Goal: Task Accomplishment & Management: Use online tool/utility

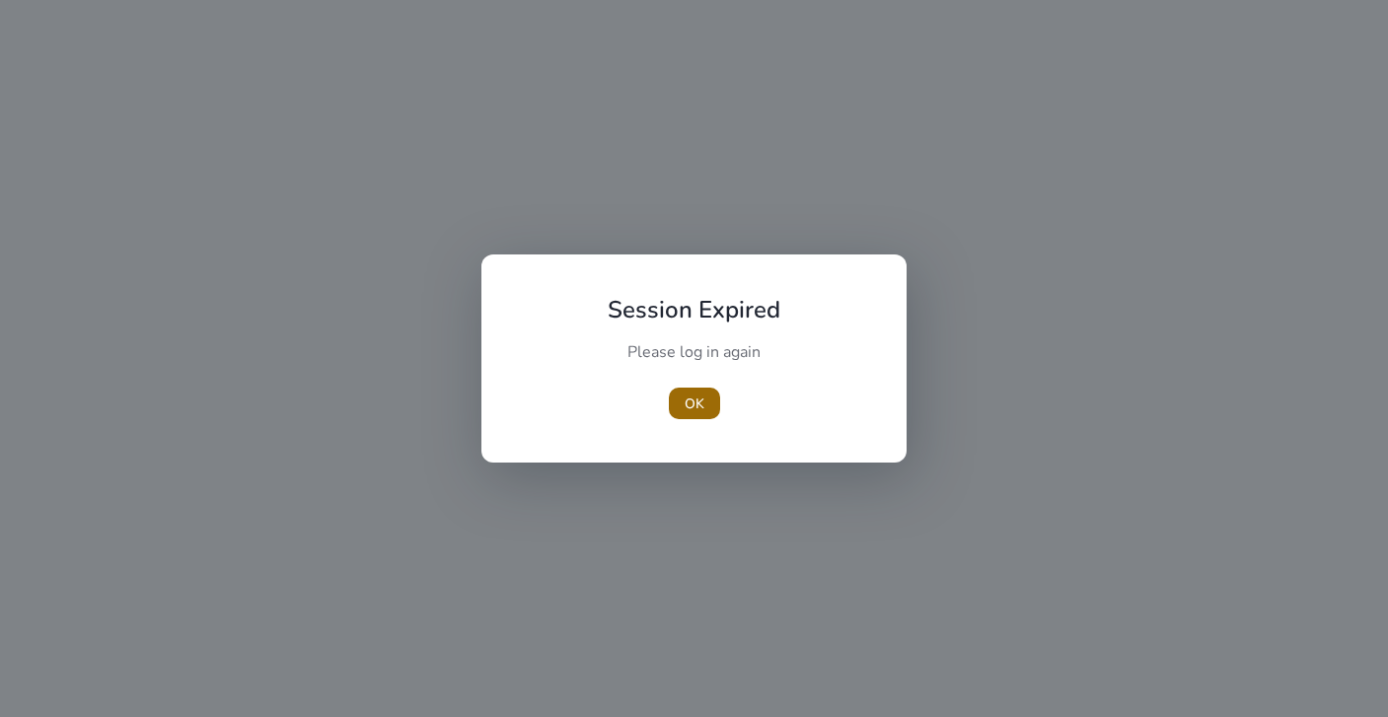
click at [678, 409] on span "button" at bounding box center [694, 403] width 51 height 47
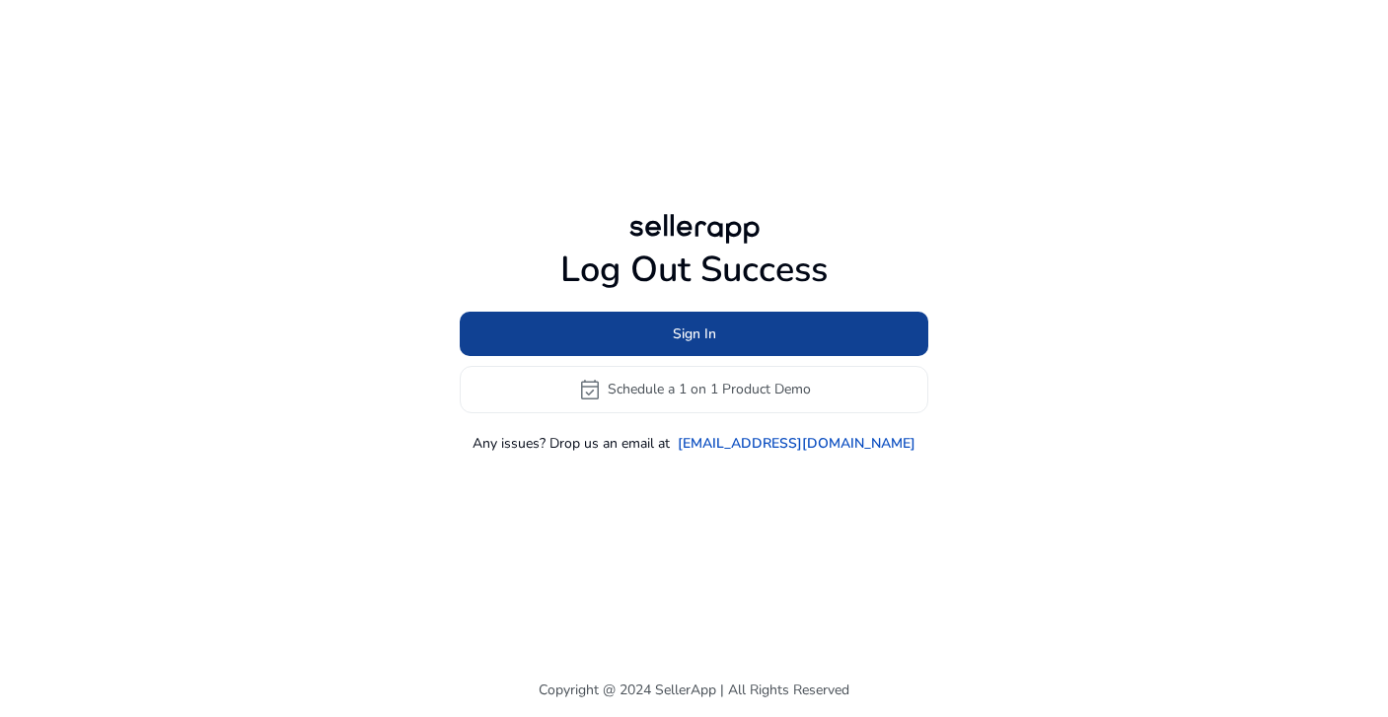
click at [699, 339] on span "Sign In" at bounding box center [694, 334] width 43 height 21
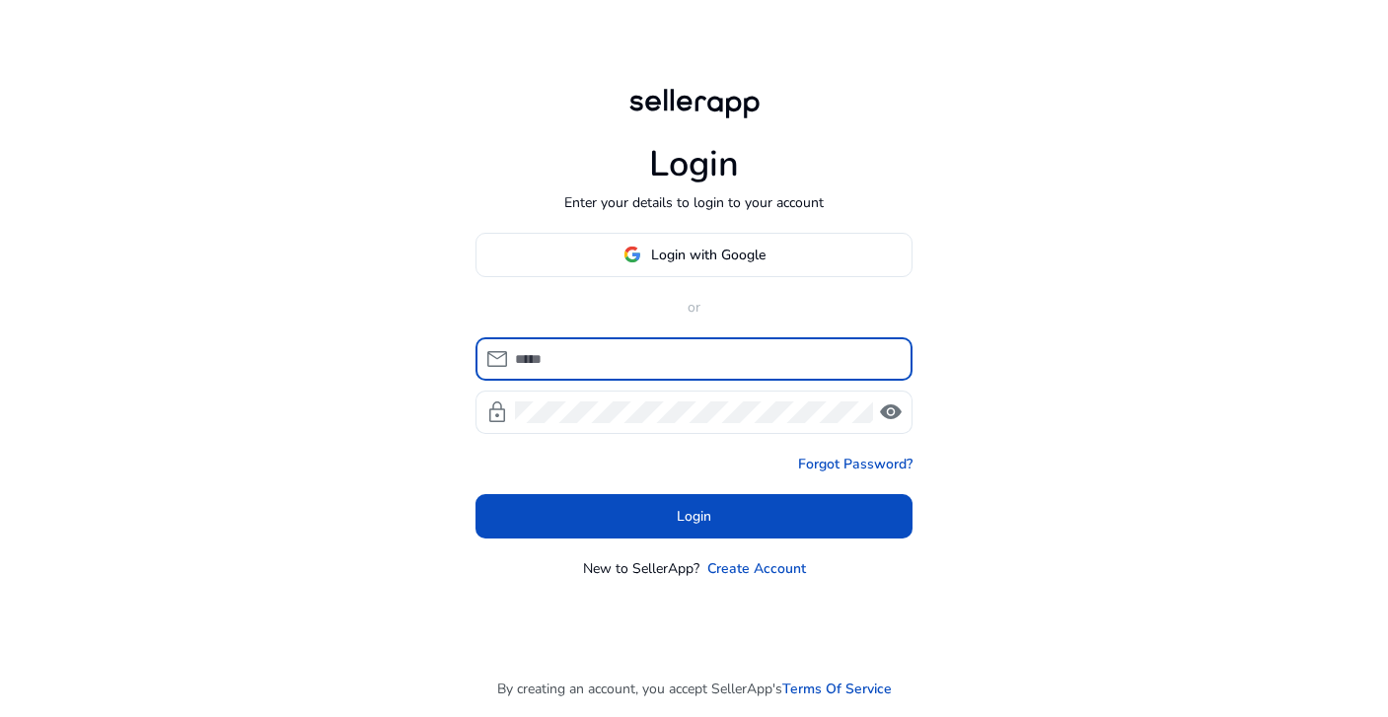
type input "**********"
click at [1055, 216] on div "**********" at bounding box center [694, 358] width 1388 height 717
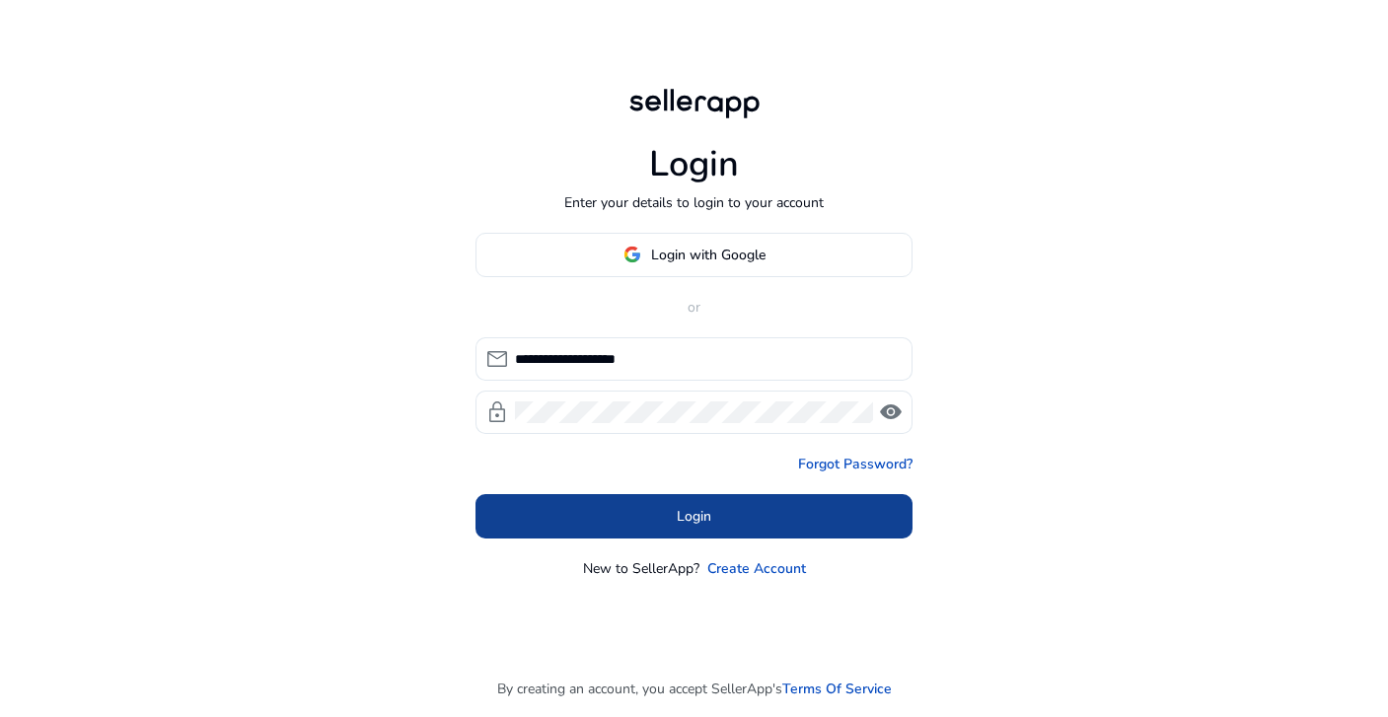
click at [734, 517] on span at bounding box center [694, 515] width 437 height 47
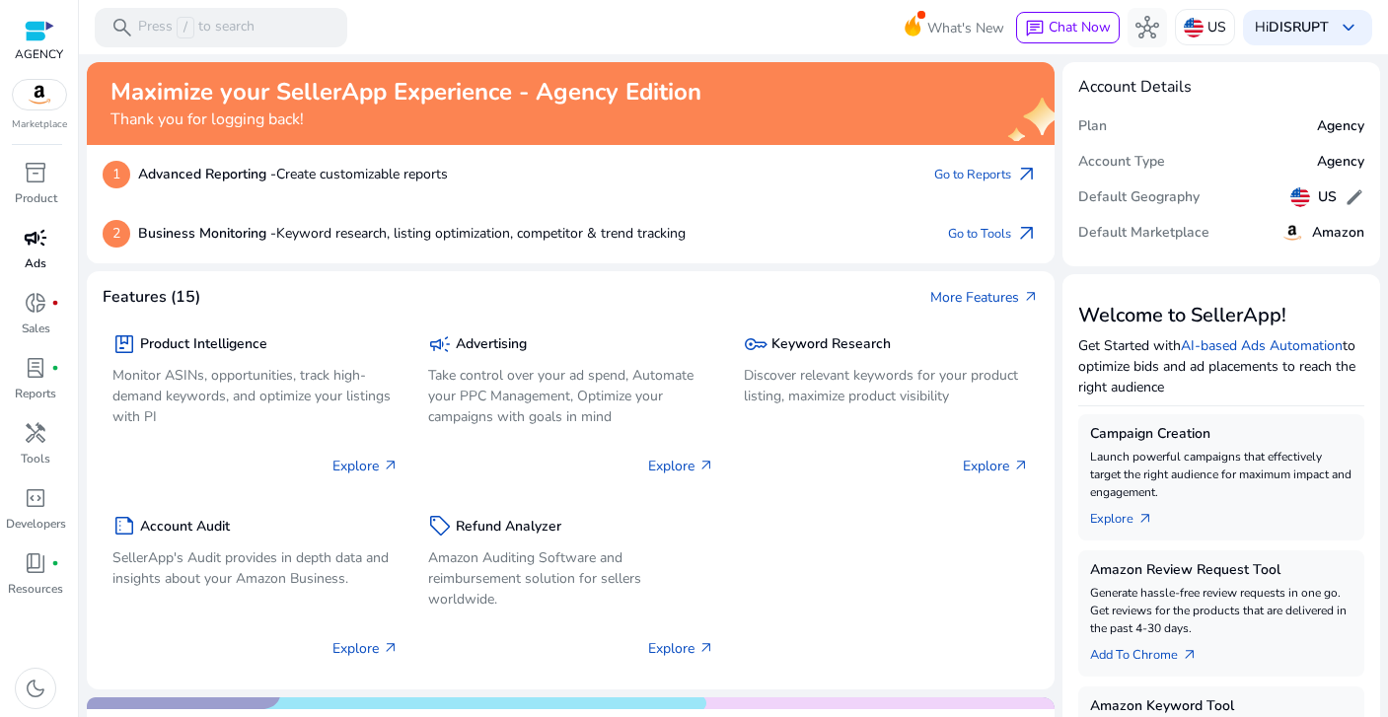
click at [40, 240] on span "campaign" at bounding box center [36, 238] width 24 height 24
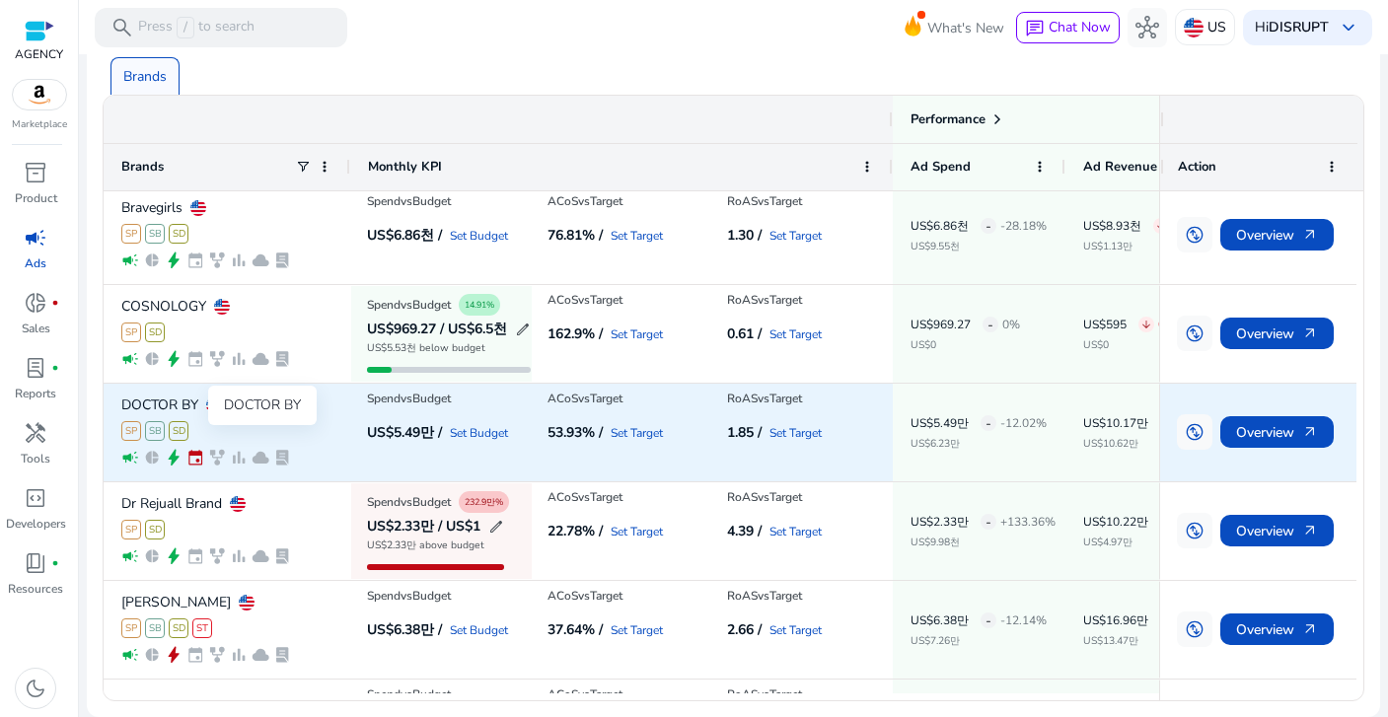
click at [182, 402] on p "DOCTOR BY" at bounding box center [159, 406] width 77 height 14
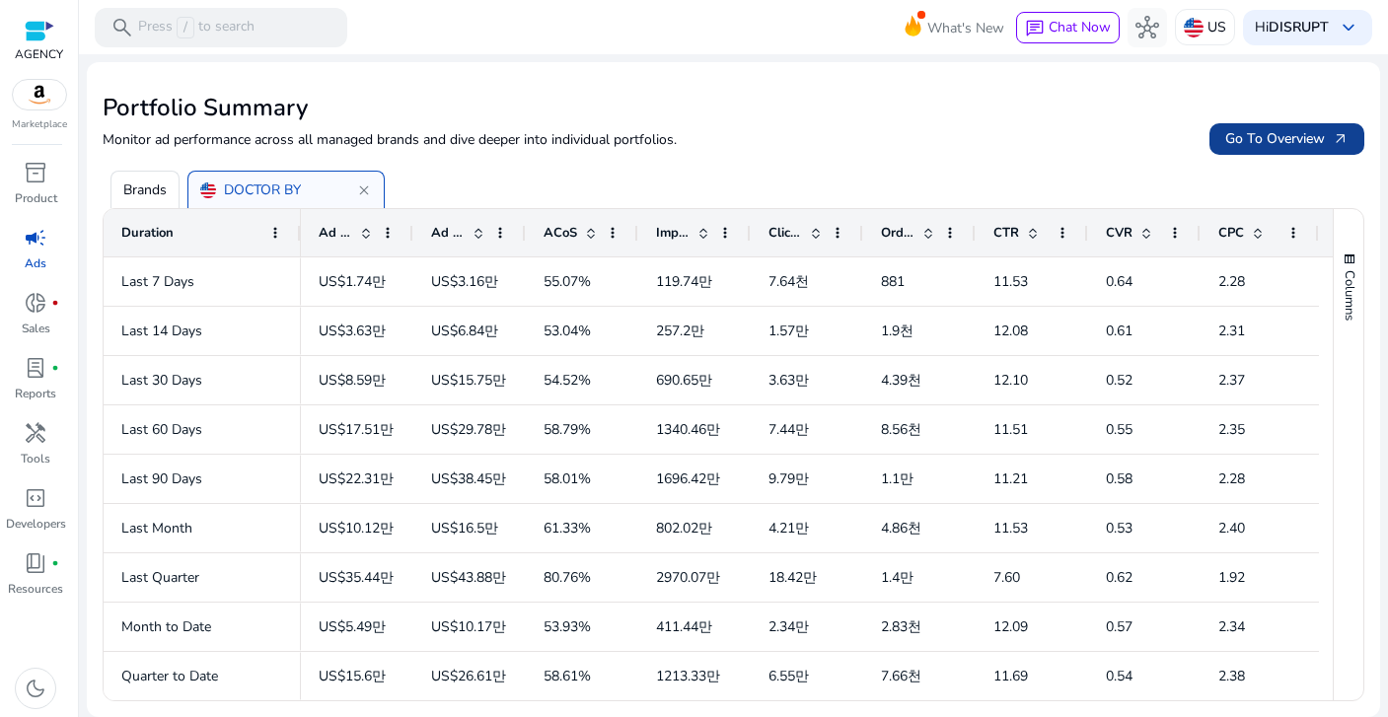
click at [1255, 141] on span "Go To Overview arrow_outward" at bounding box center [1286, 138] width 123 height 21
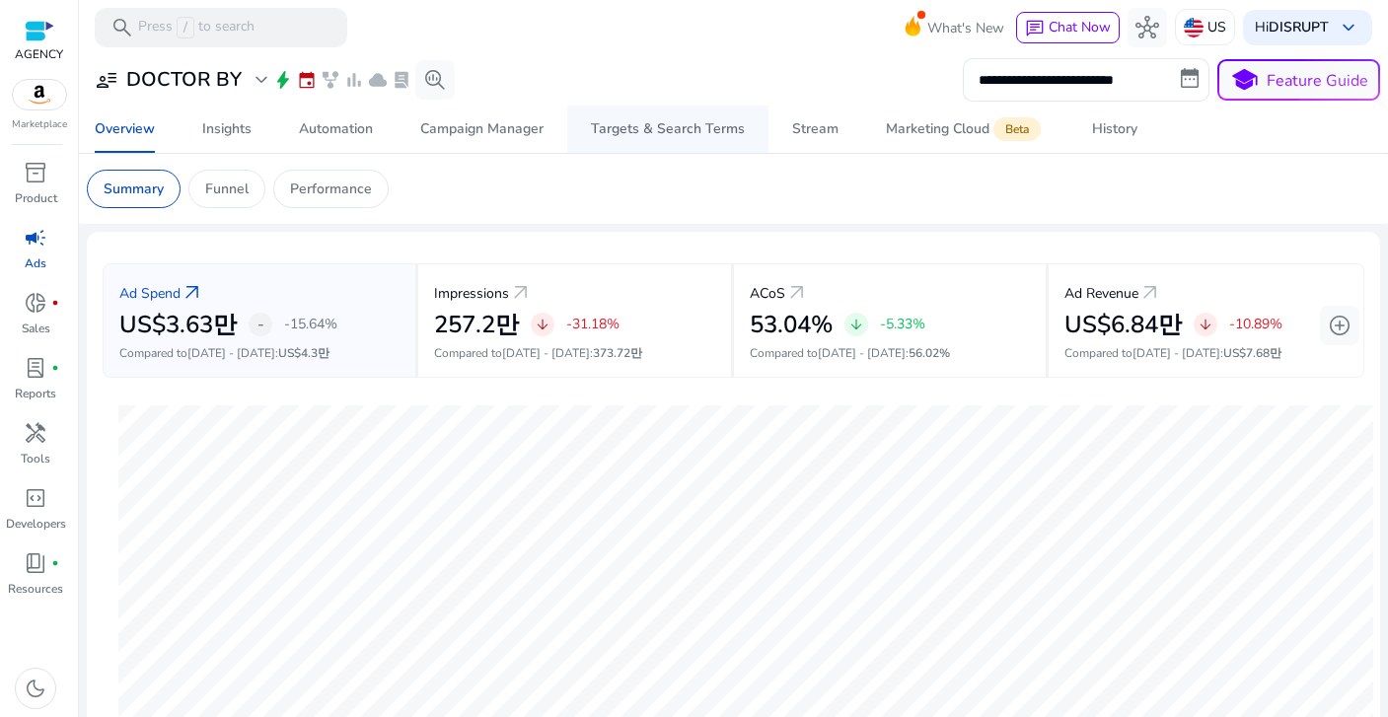
click at [641, 131] on div "Targets & Search Terms" at bounding box center [668, 129] width 154 height 14
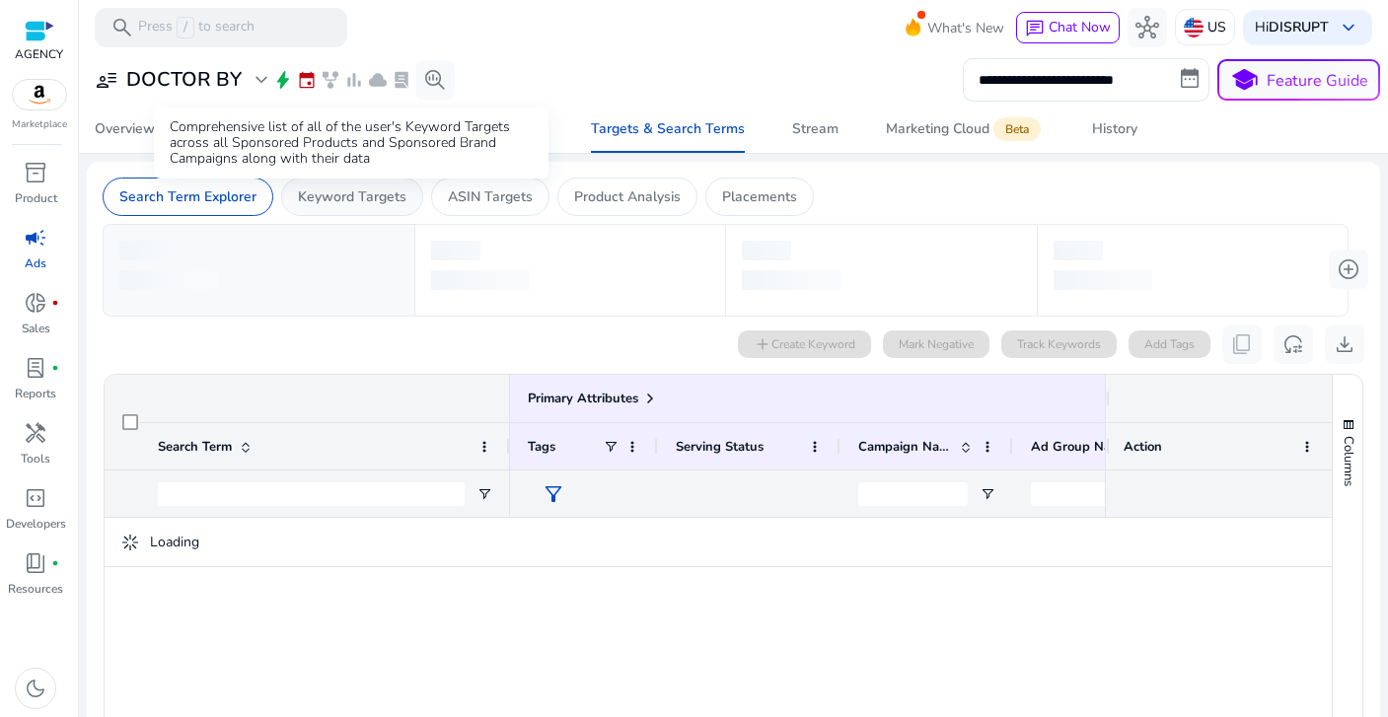
click at [352, 201] on p "Keyword Targets" at bounding box center [352, 196] width 109 height 21
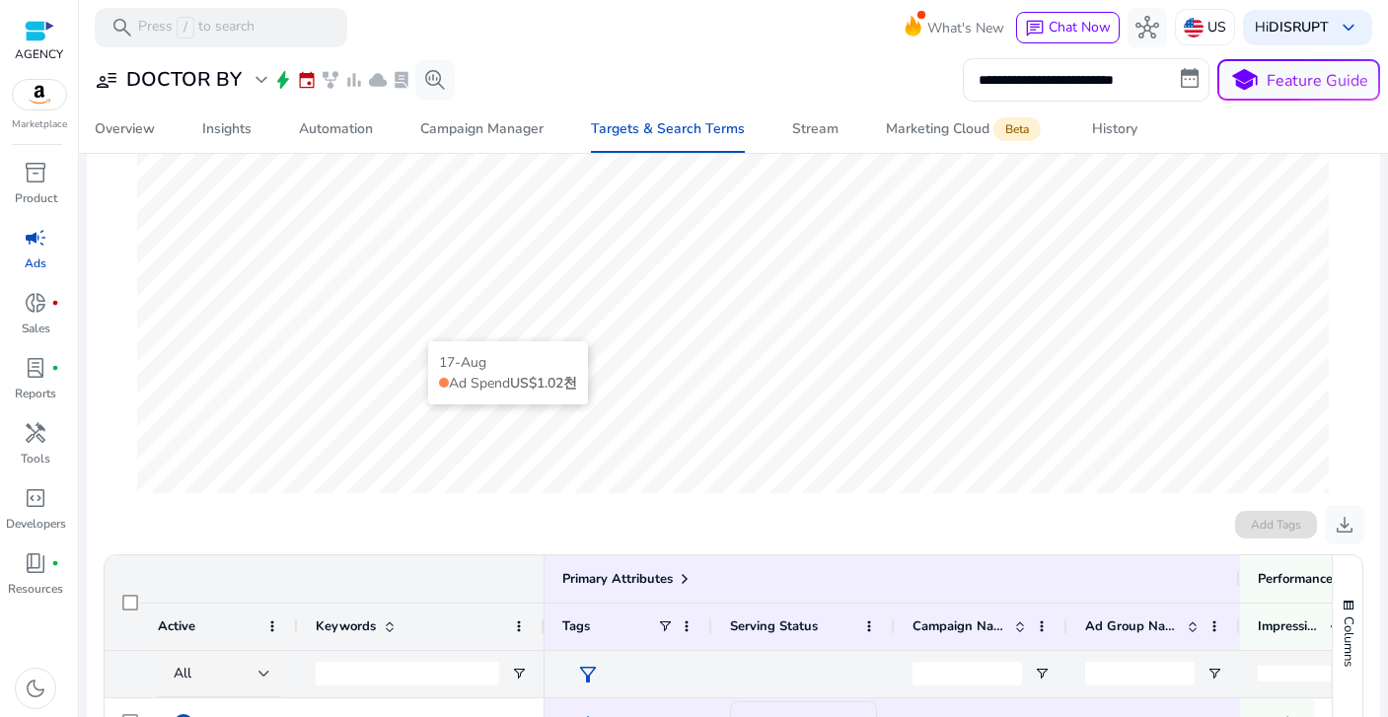
scroll to position [382, 0]
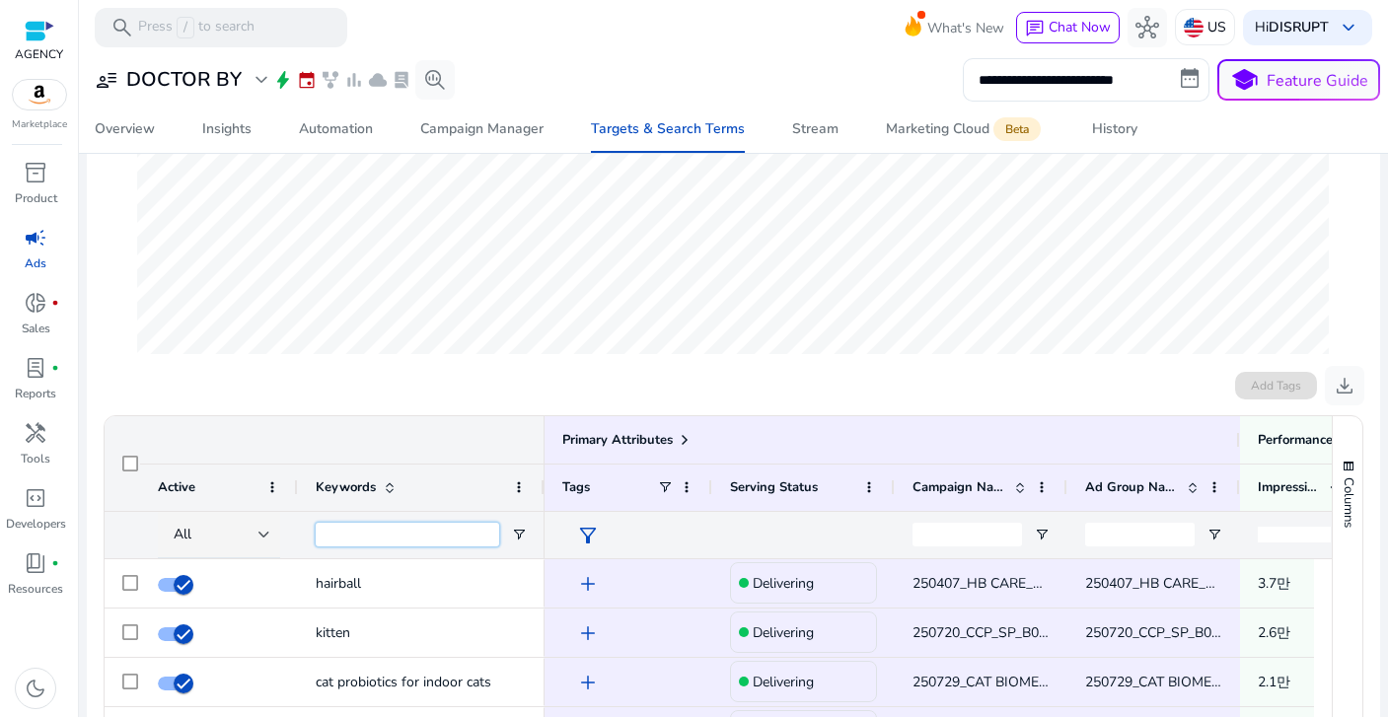
click at [391, 538] on input "Keywords Filter Input" at bounding box center [408, 535] width 184 height 24
paste input "**********"
type input "**********"
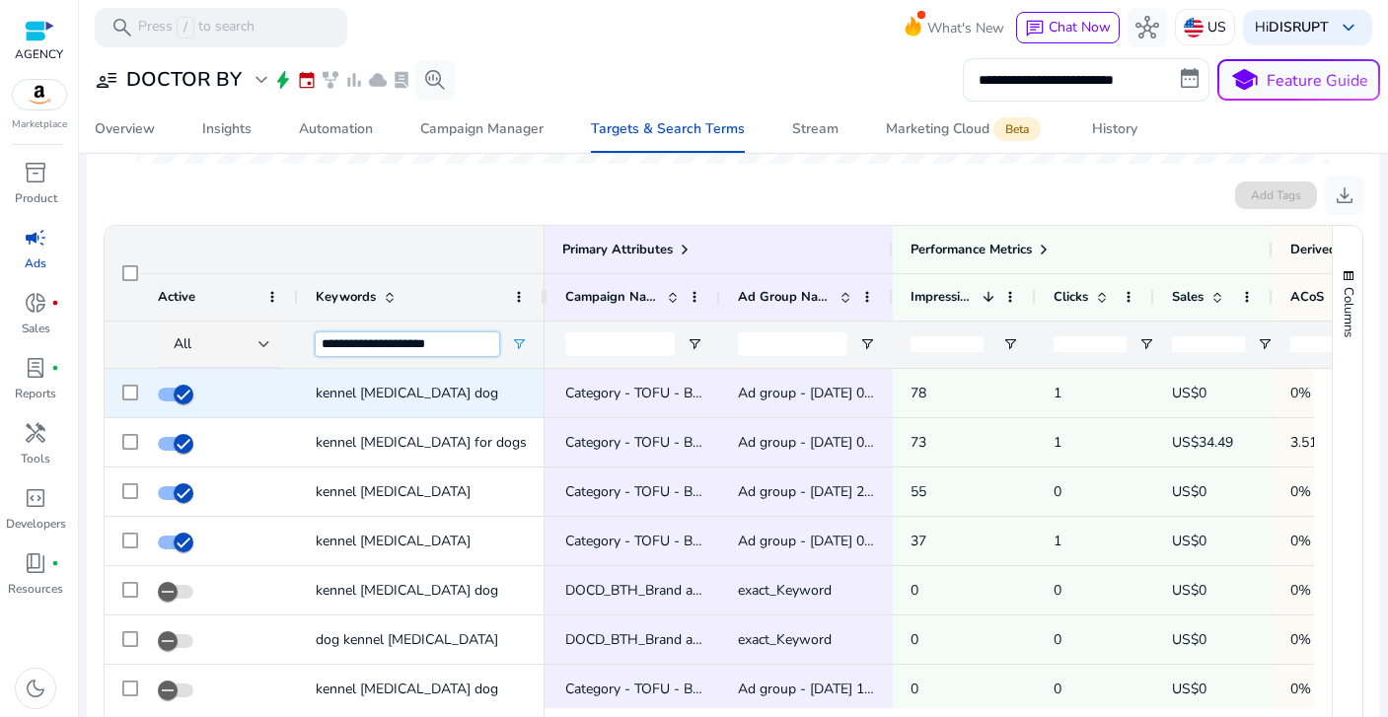
scroll to position [0, 472]
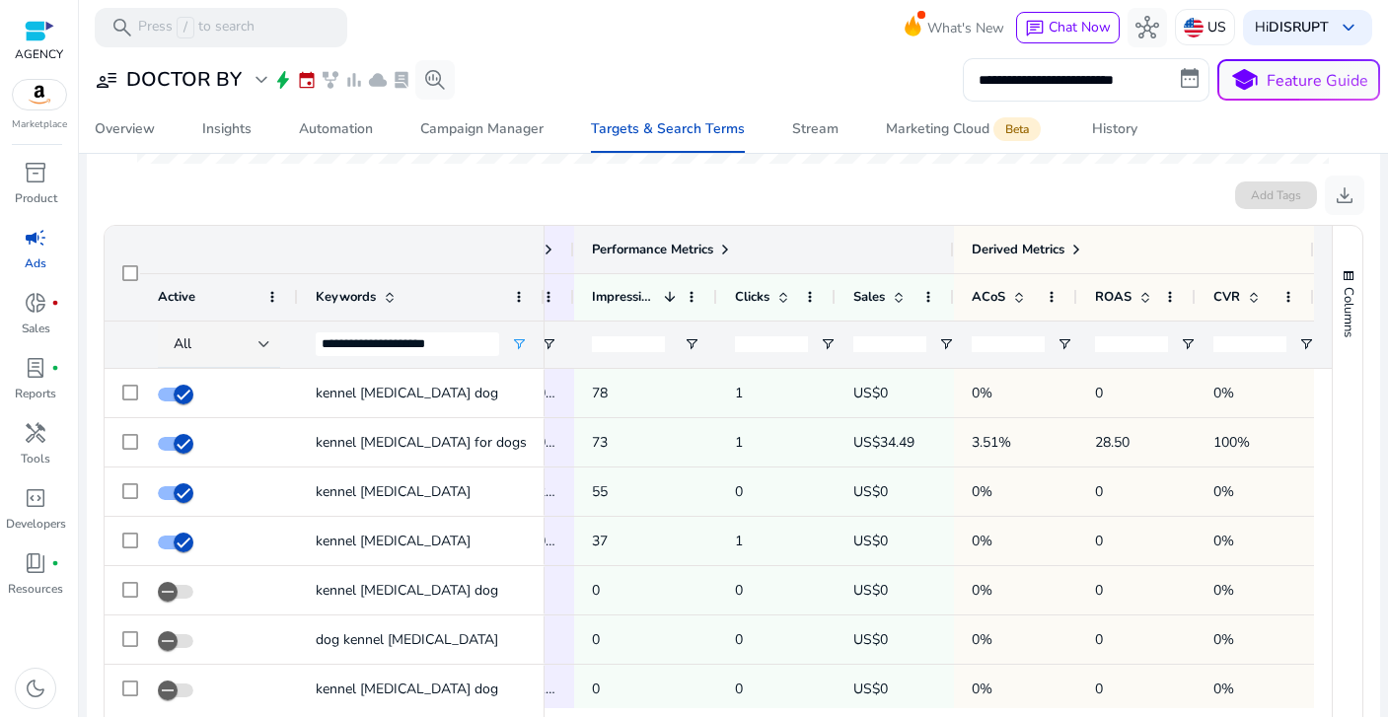
click at [722, 248] on span at bounding box center [725, 250] width 16 height 16
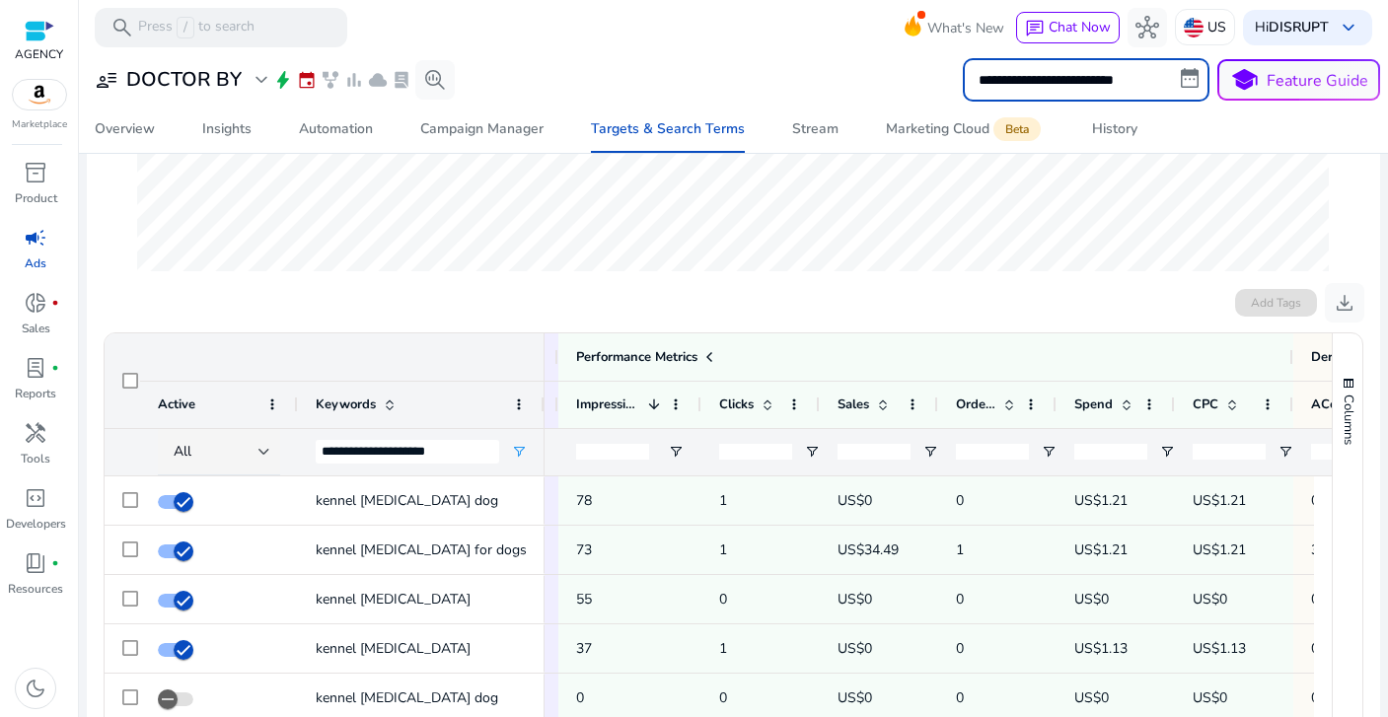
click at [1130, 84] on input "**********" at bounding box center [1086, 79] width 247 height 43
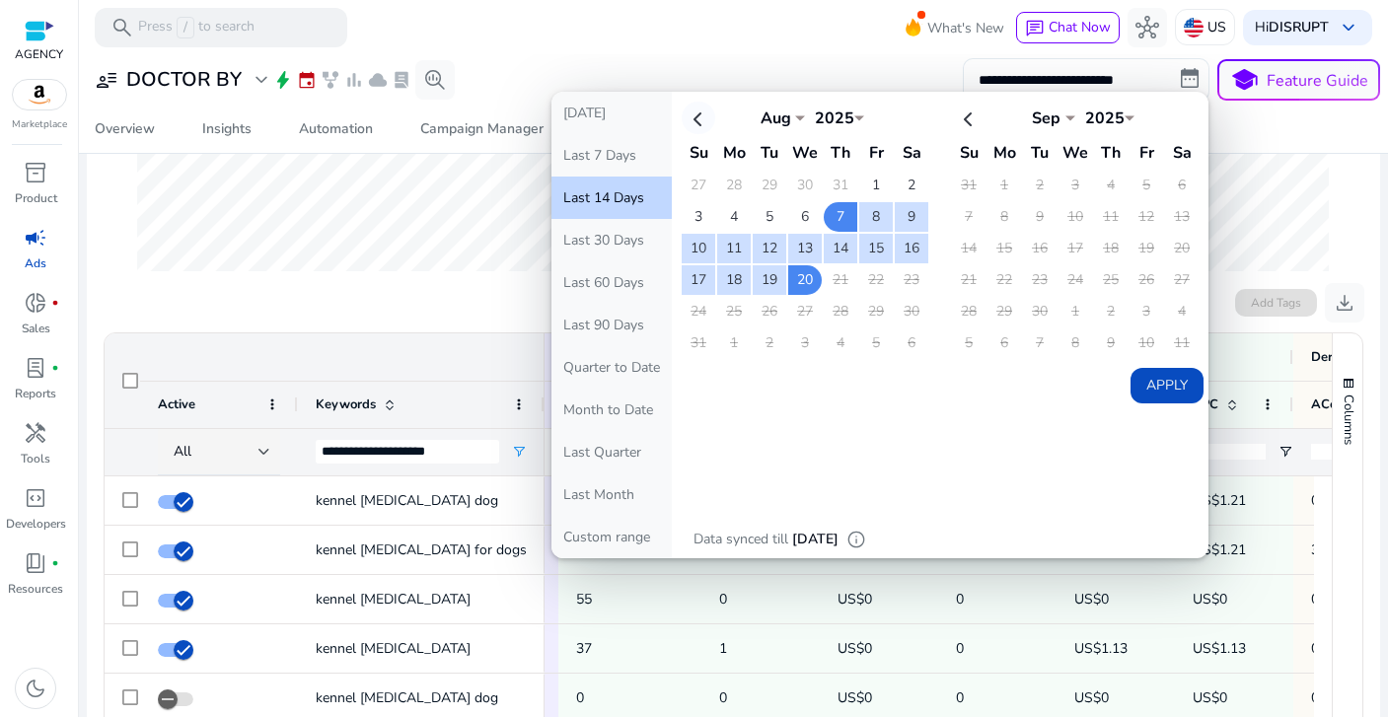
click at [693, 127] on th at bounding box center [699, 118] width 34 height 33
select select "*"
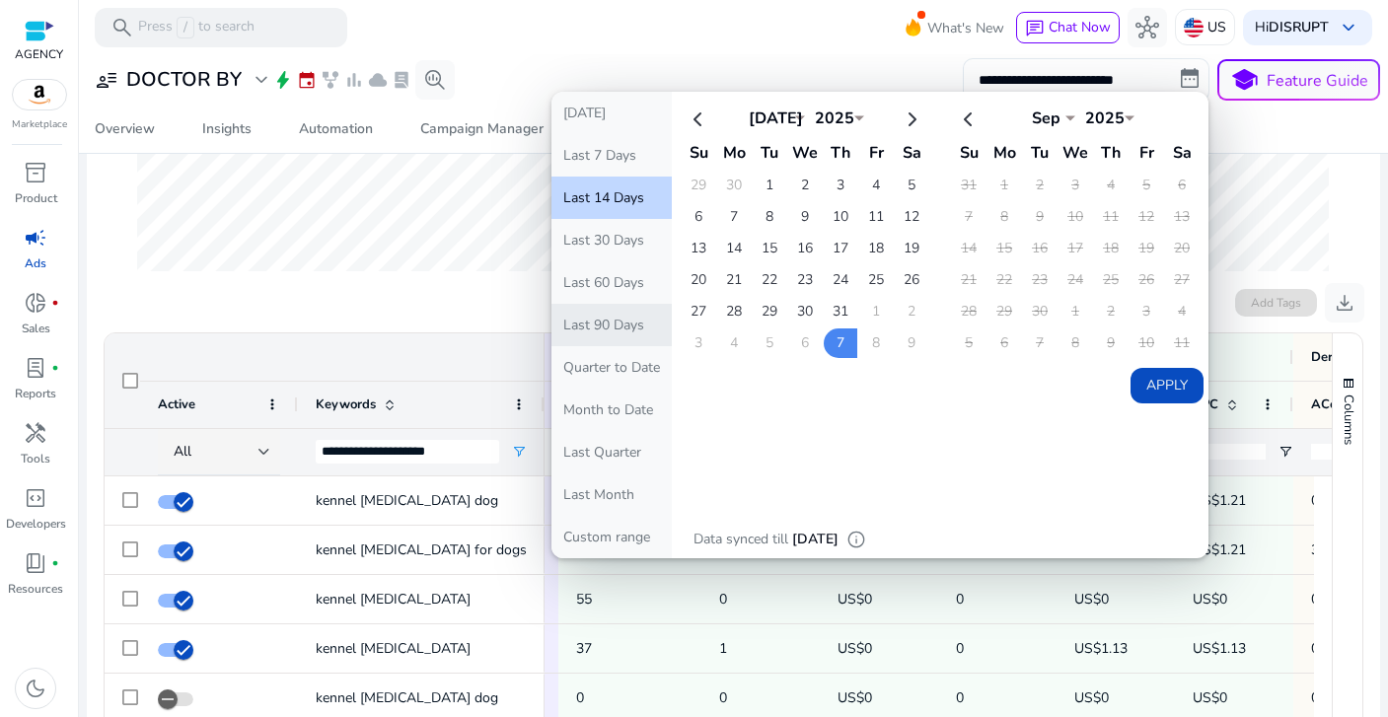
click at [616, 324] on button "Last 90 Days" at bounding box center [612, 325] width 120 height 42
type input "**********"
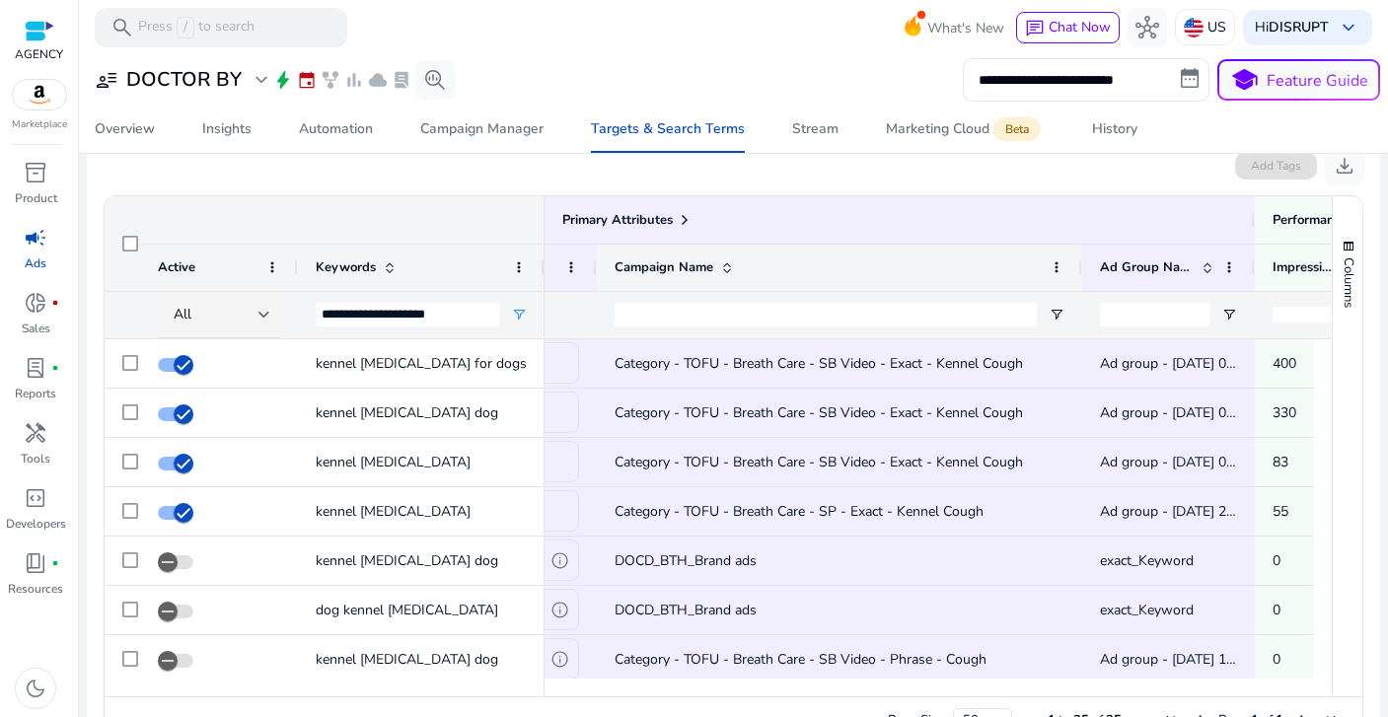
drag, startPoint x: 765, startPoint y: 262, endPoint x: 1077, endPoint y: 267, distance: 312.8
click at [1077, 267] on div at bounding box center [1081, 268] width 8 height 46
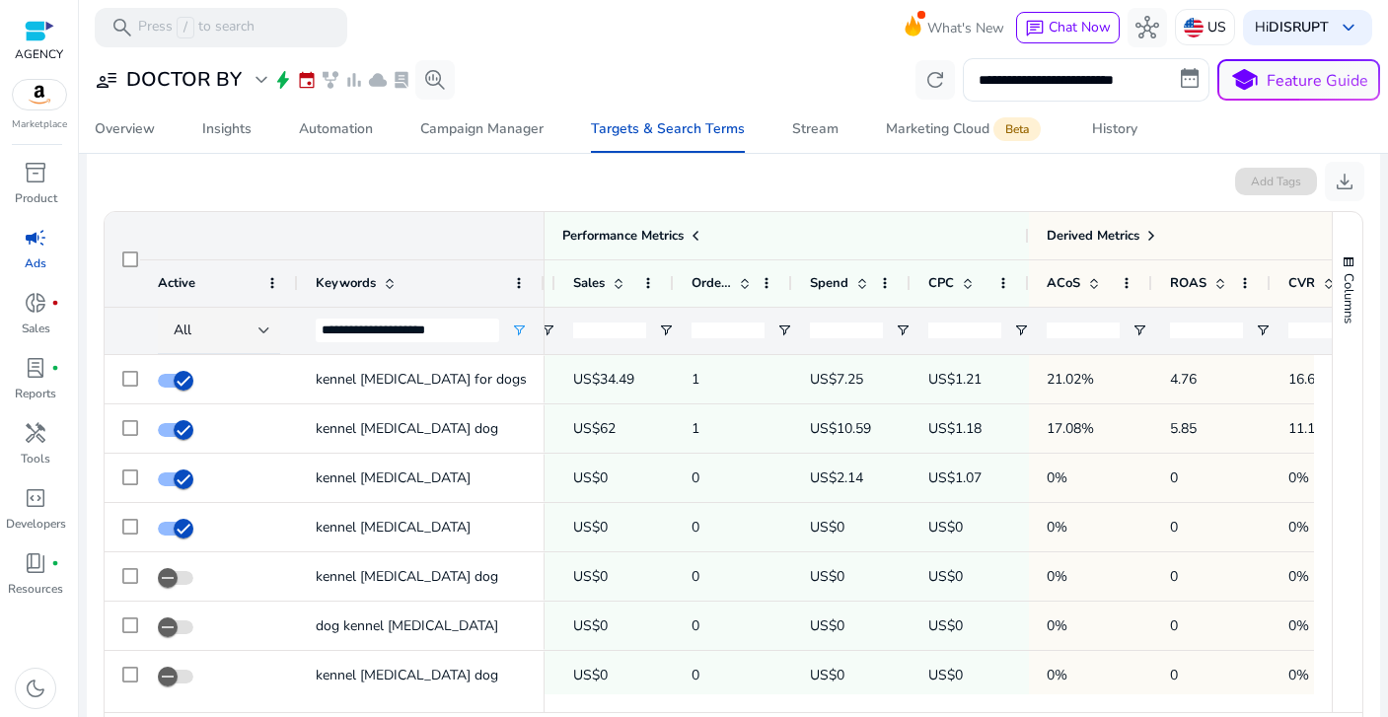
scroll to position [439, 0]
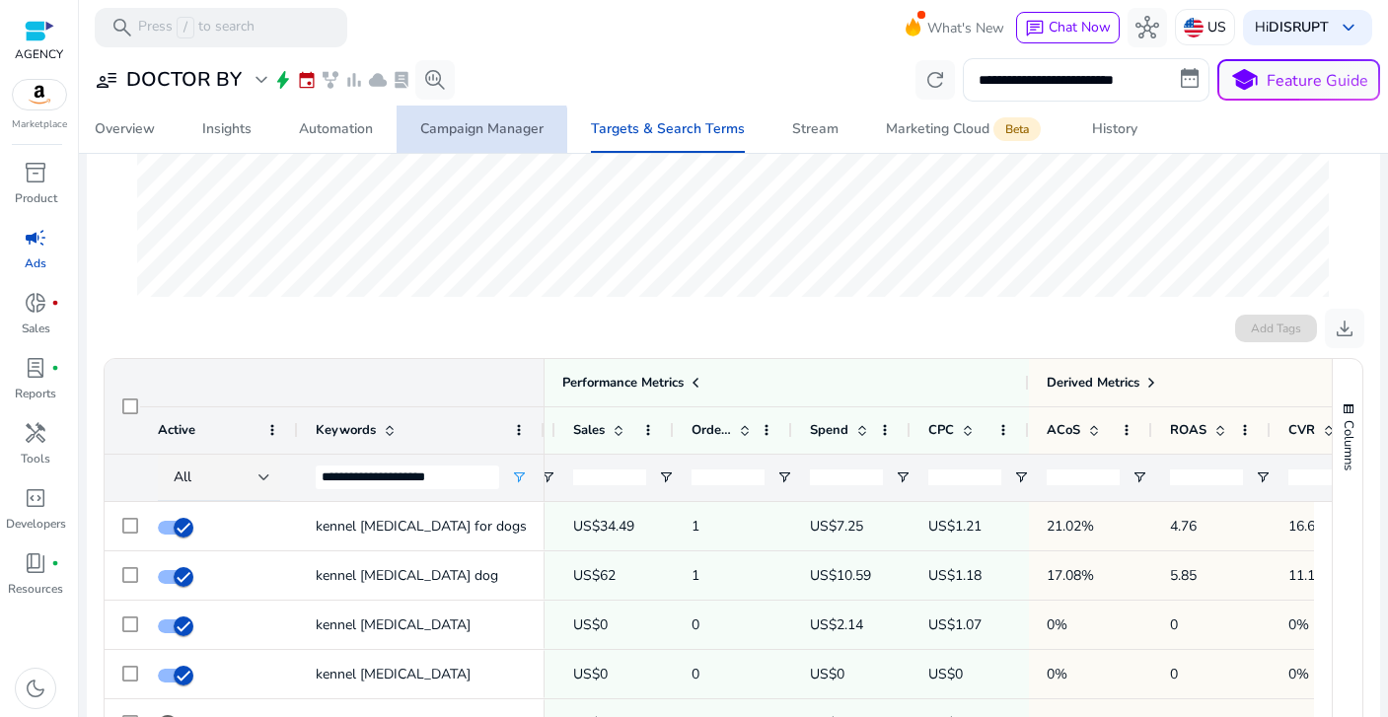
click at [476, 139] on span "Campaign Manager" at bounding box center [481, 129] width 123 height 47
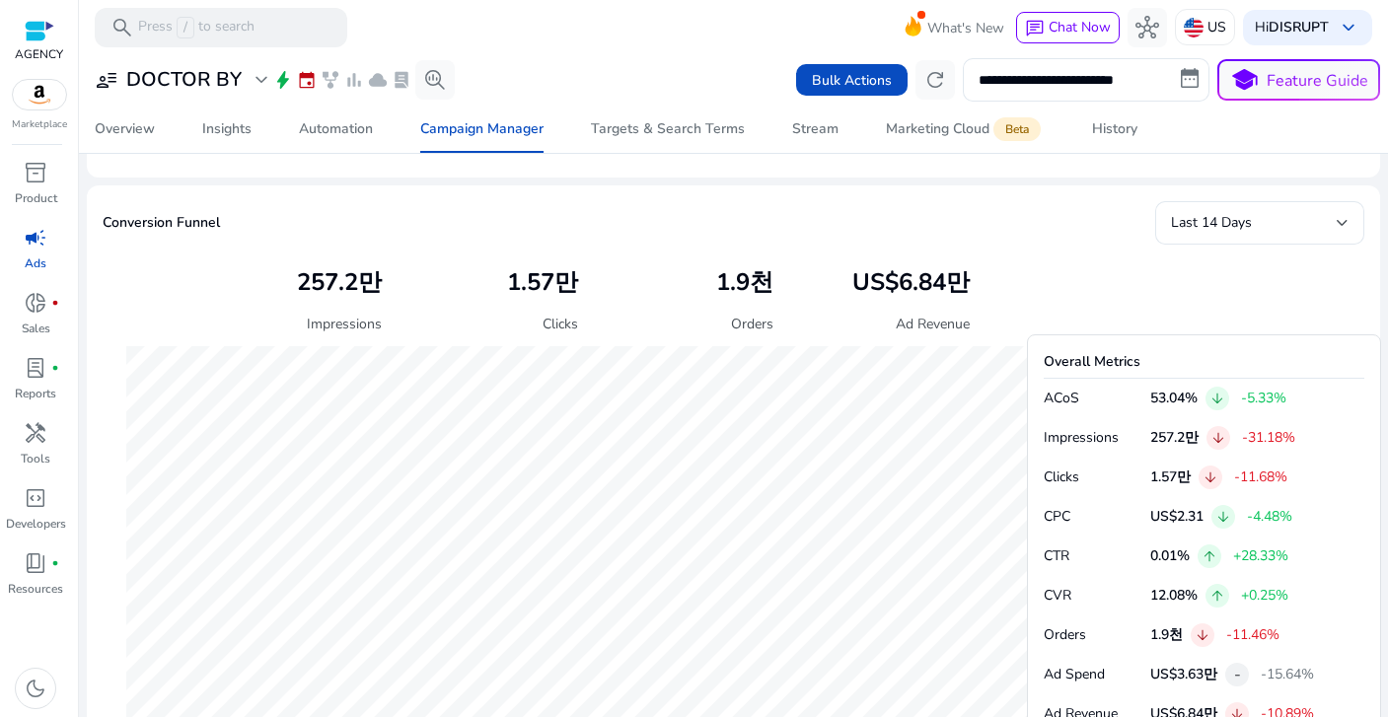
scroll to position [669, 0]
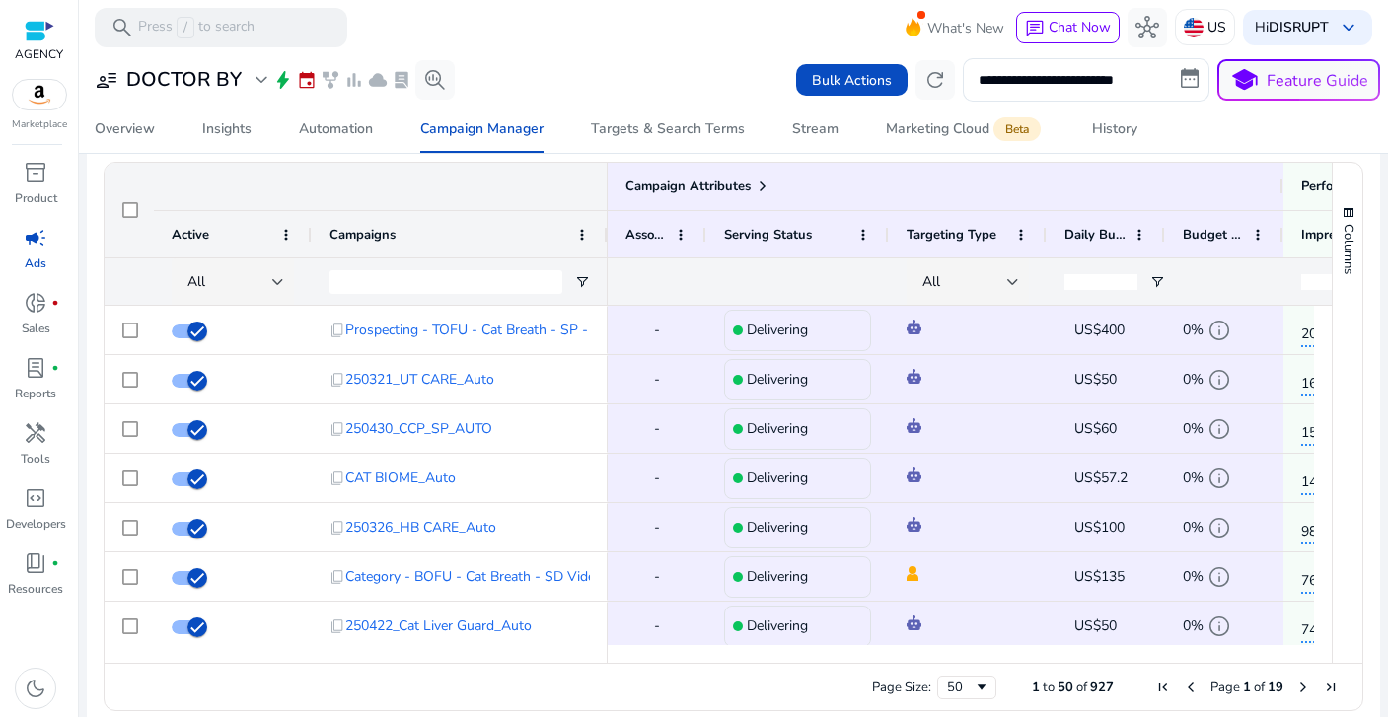
scroll to position [1315, 0]
click at [37, 384] on link "lab_profile fiber_manual_record Reports" at bounding box center [35, 384] width 71 height 65
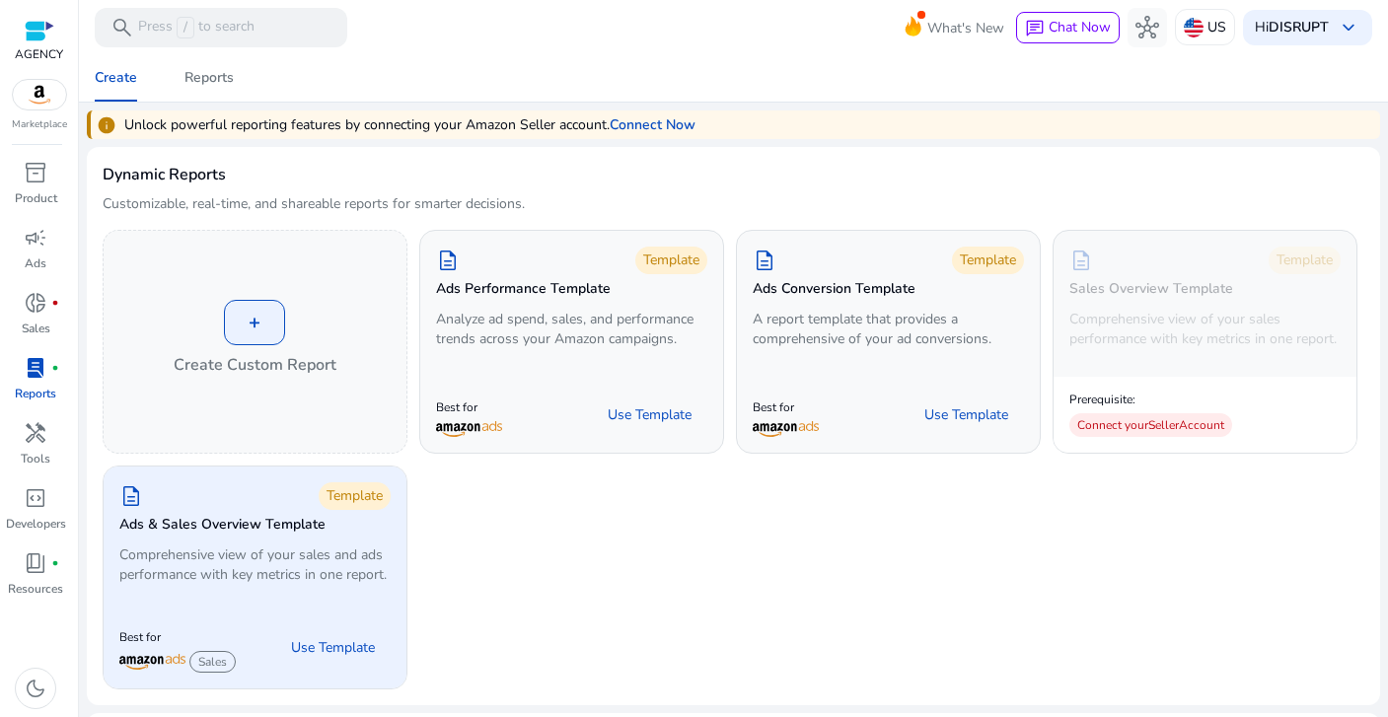
click at [309, 560] on p "Comprehensive view of your sales and ads performance with key metrics in one re…" at bounding box center [254, 565] width 271 height 39
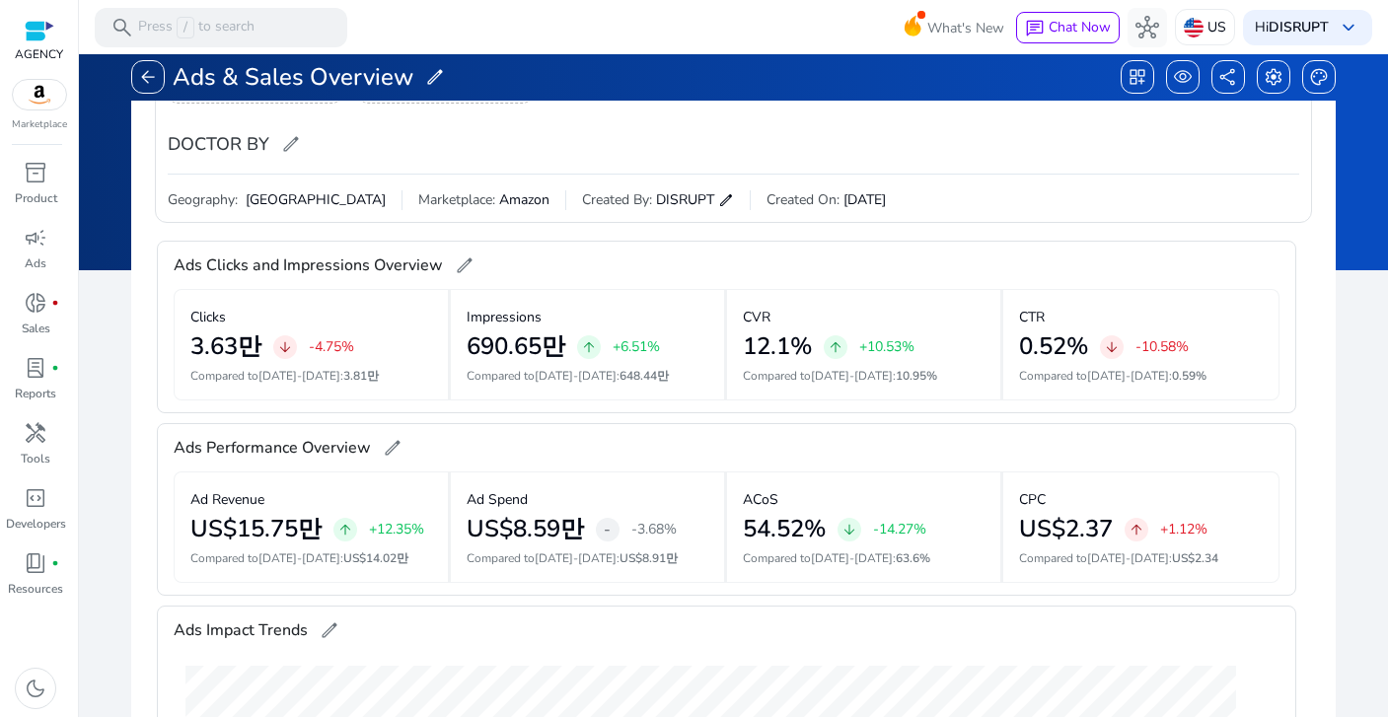
scroll to position [137, 0]
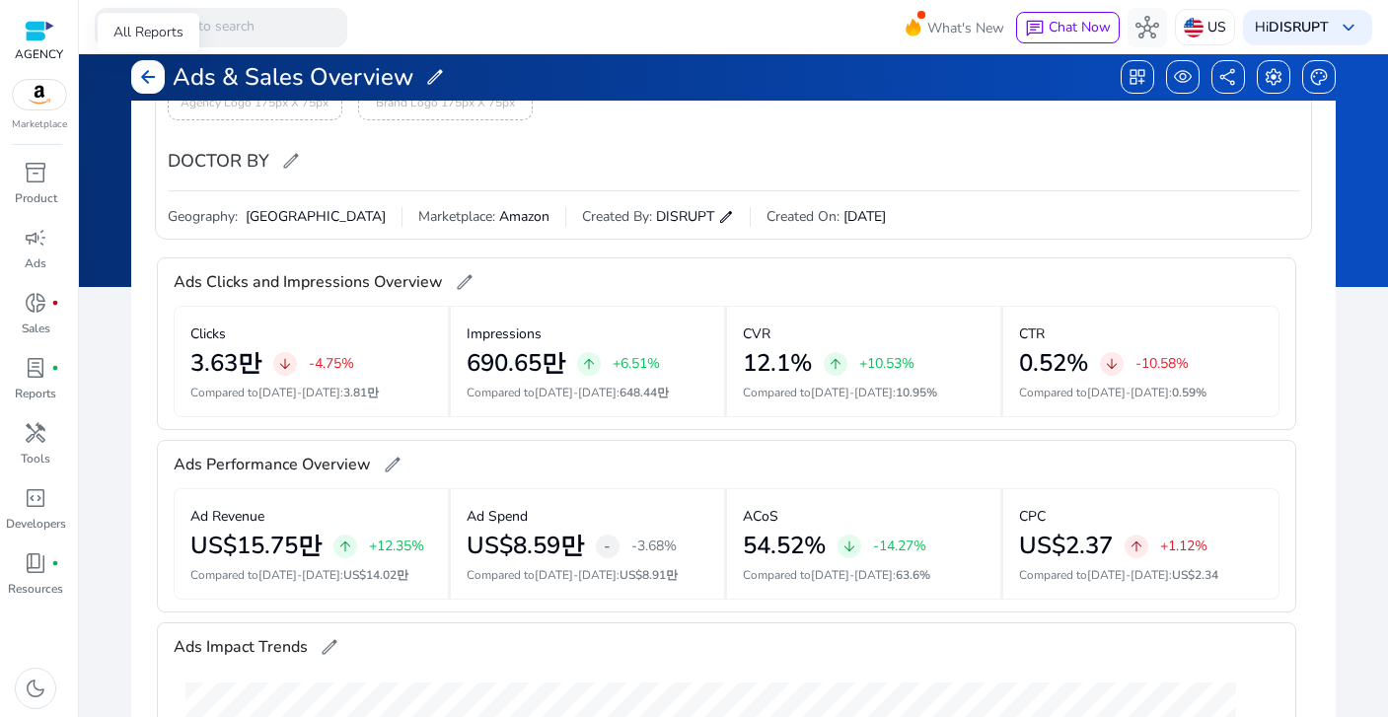
click at [160, 85] on div "arrow_back" at bounding box center [148, 77] width 34 height 34
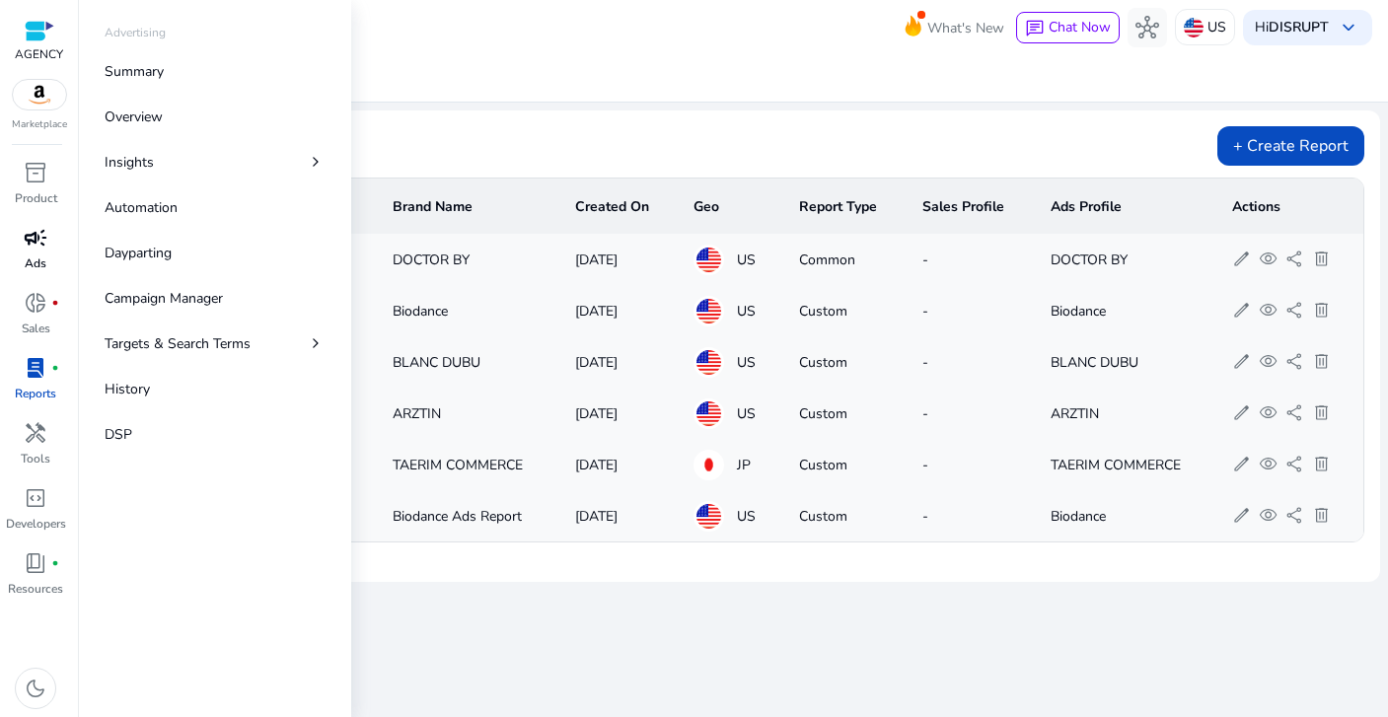
click at [37, 245] on span "campaign" at bounding box center [36, 238] width 24 height 24
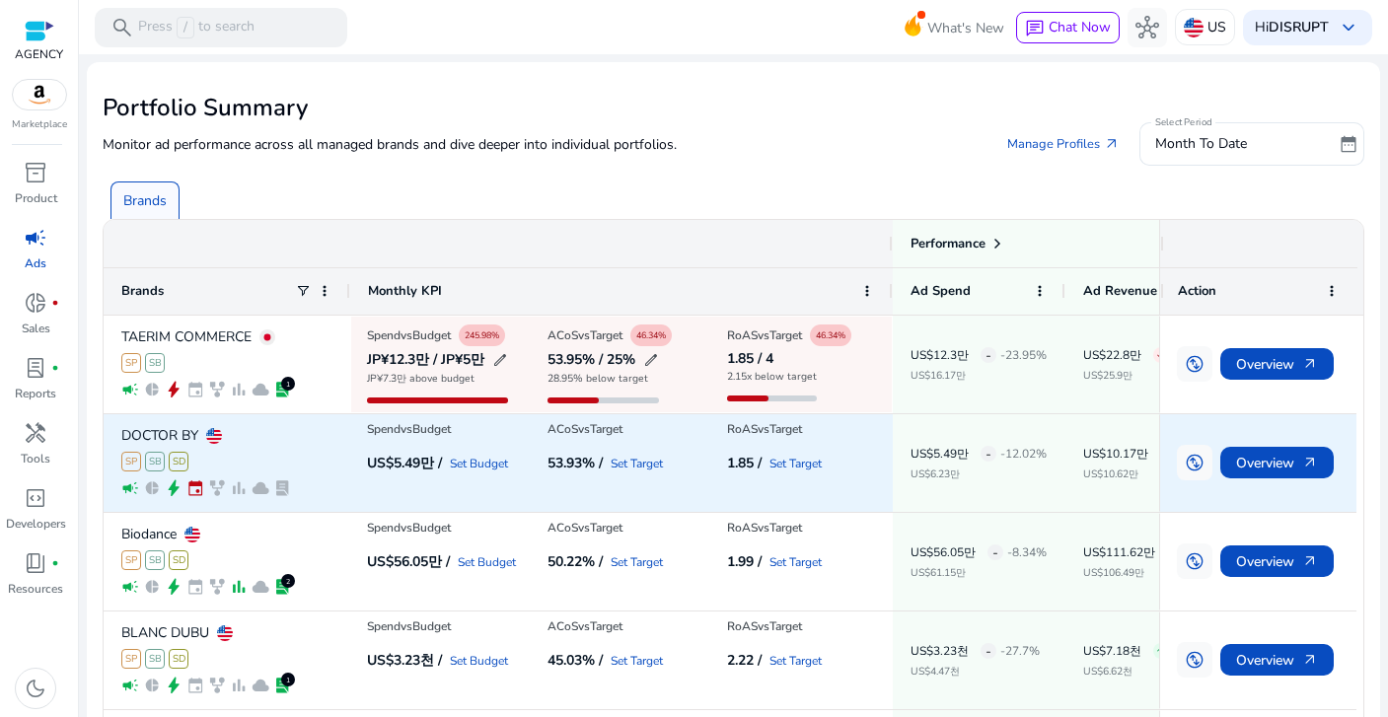
click at [172, 434] on p "DOCTOR BY" at bounding box center [159, 436] width 77 height 14
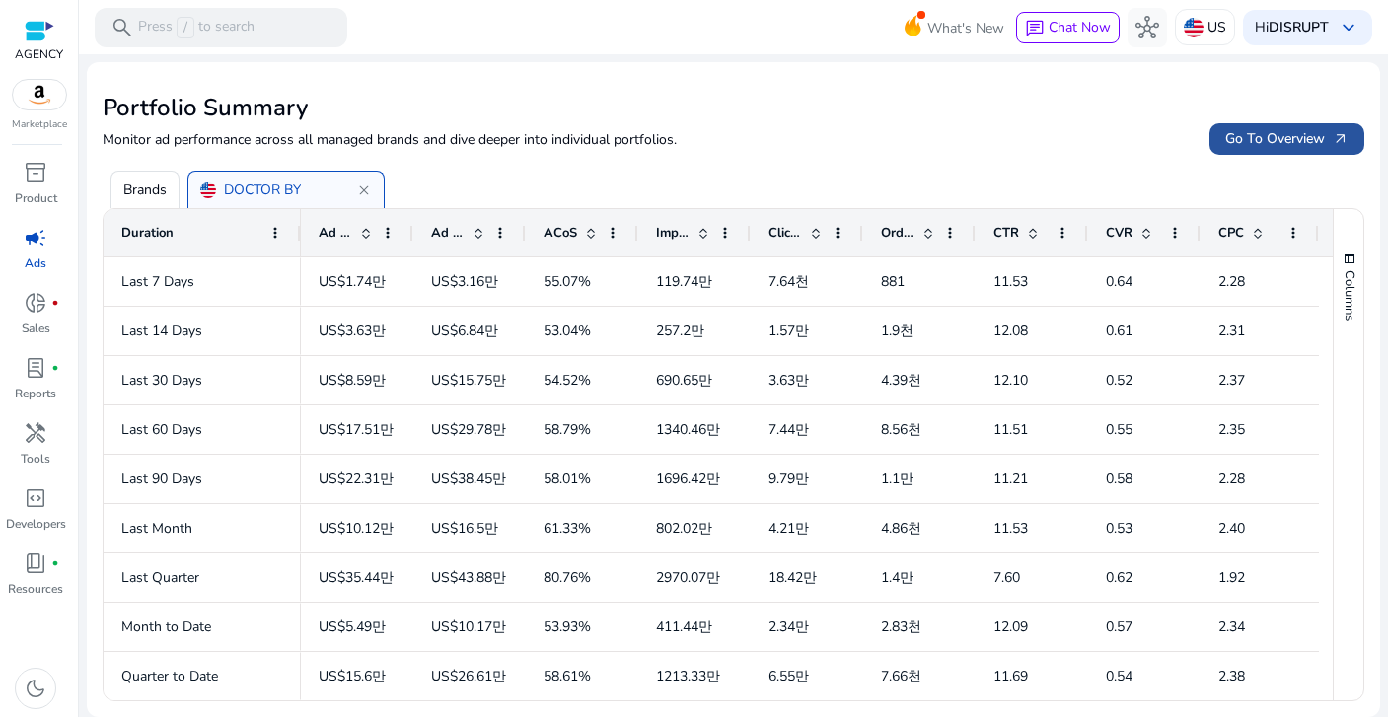
click at [1252, 146] on span "Go To Overview arrow_outward" at bounding box center [1286, 138] width 123 height 21
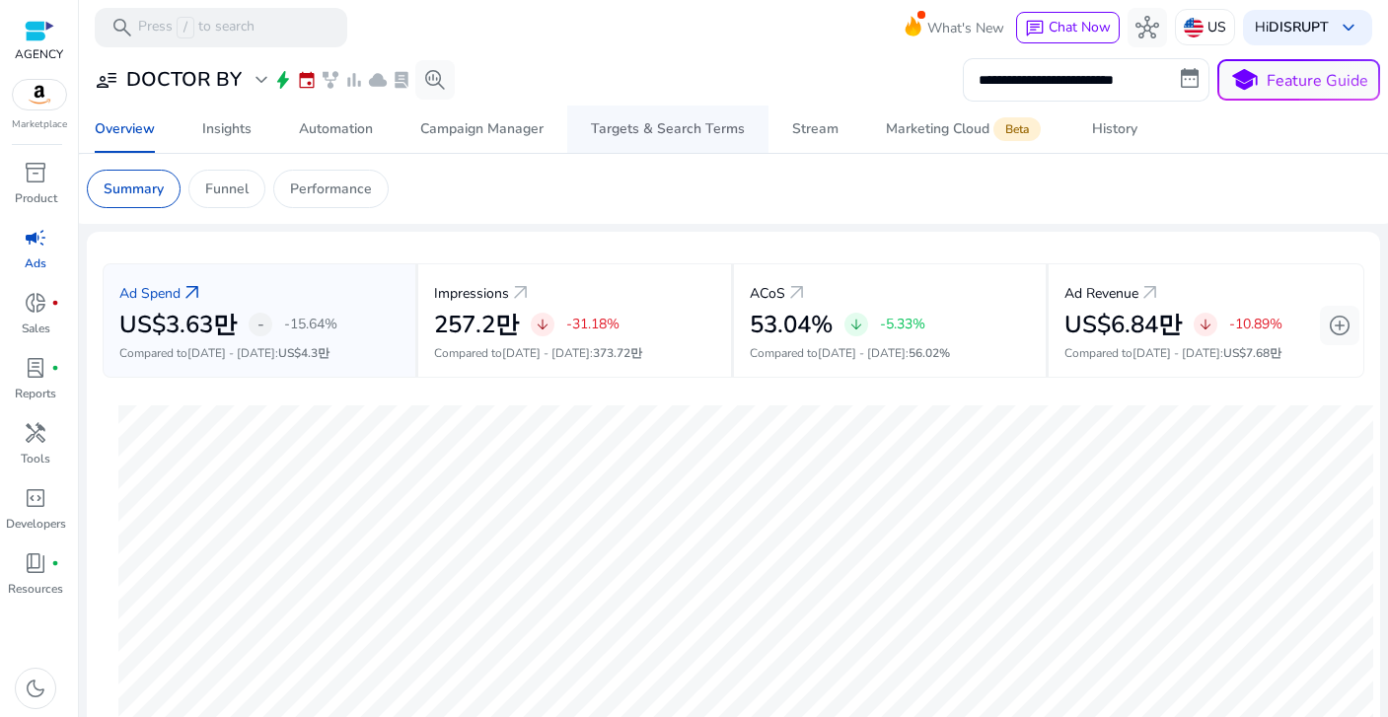
click at [699, 122] on div "Targets & Search Terms" at bounding box center [668, 129] width 154 height 14
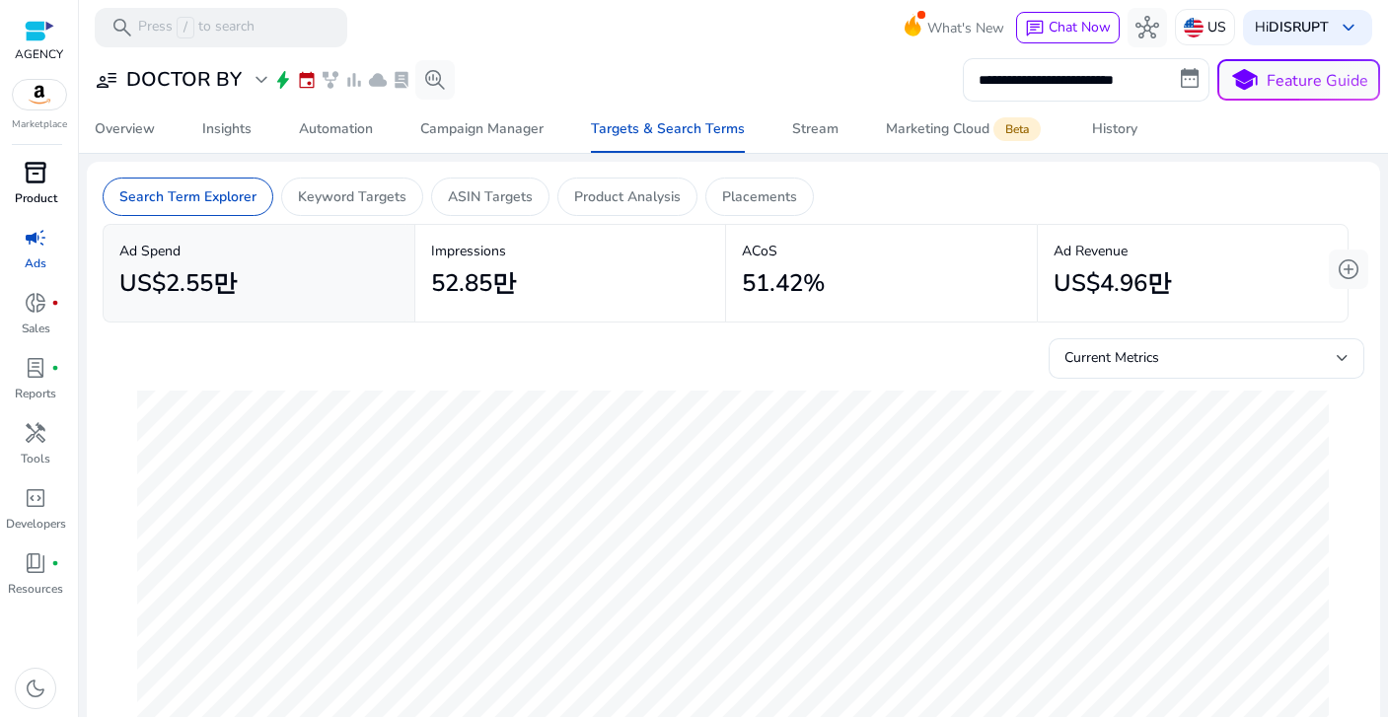
click at [45, 184] on span "inventory_2" at bounding box center [36, 173] width 24 height 24
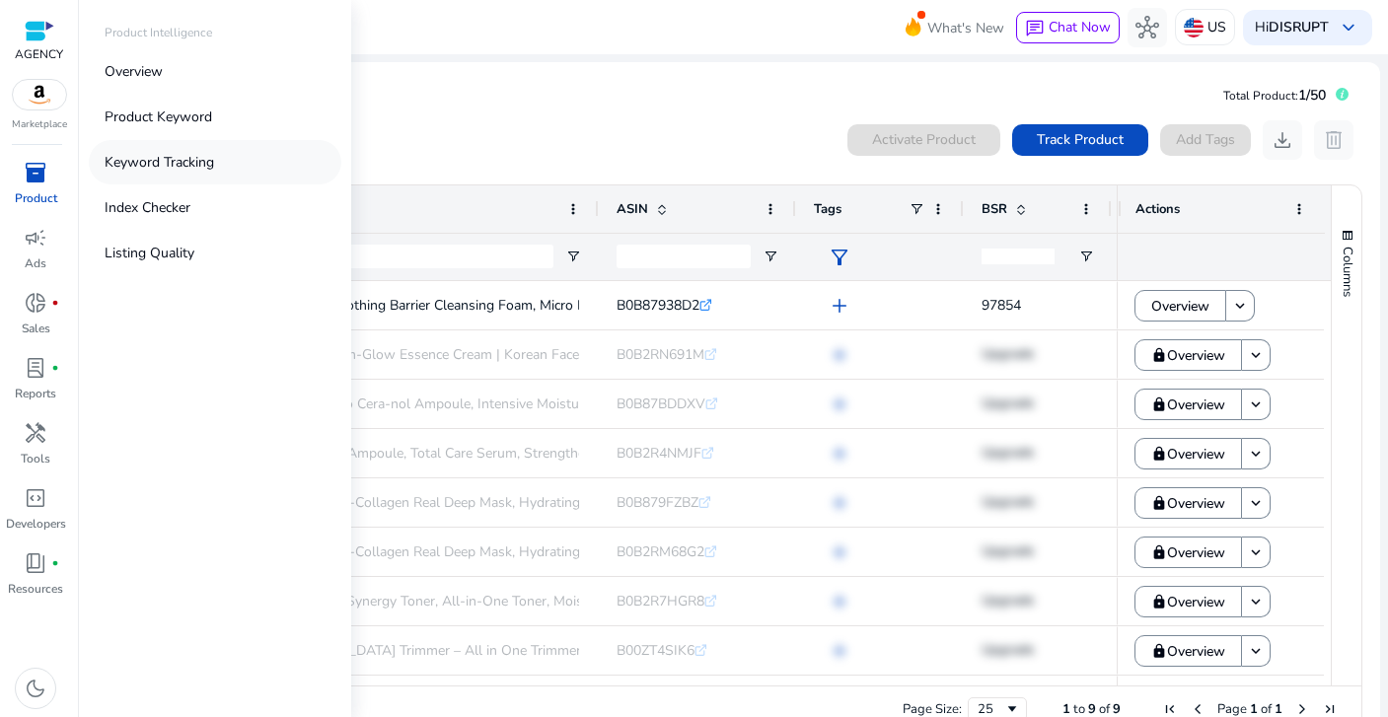
click at [202, 158] on p "Keyword Tracking" at bounding box center [160, 162] width 110 height 21
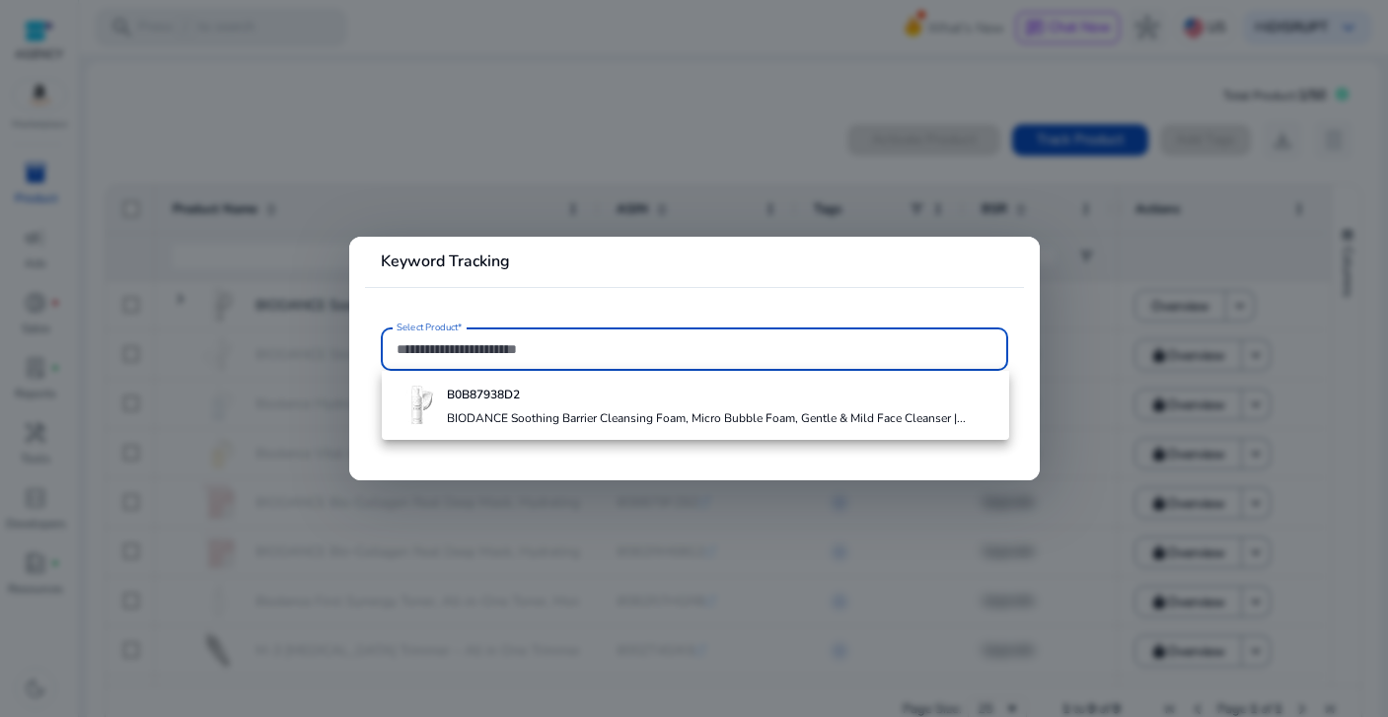
paste input "**********"
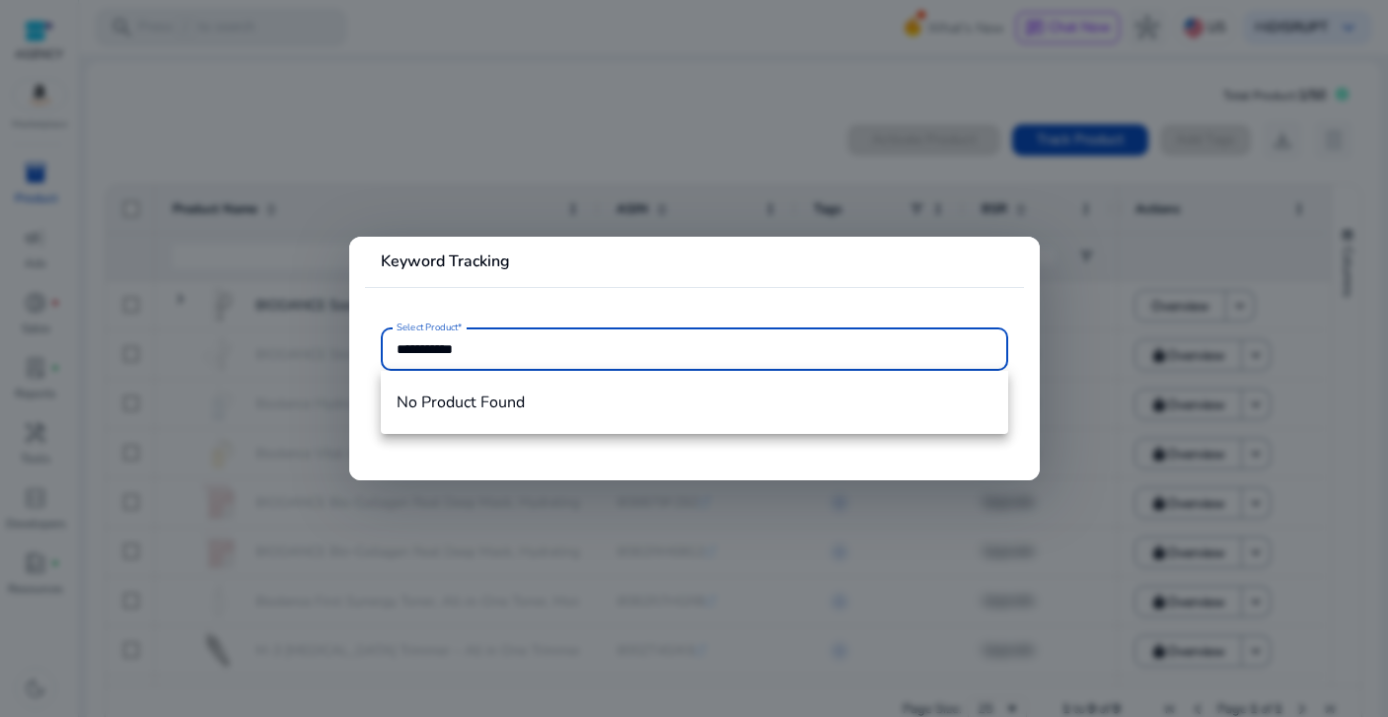
type input "**********"
click at [509, 342] on input "**********" at bounding box center [695, 349] width 596 height 22
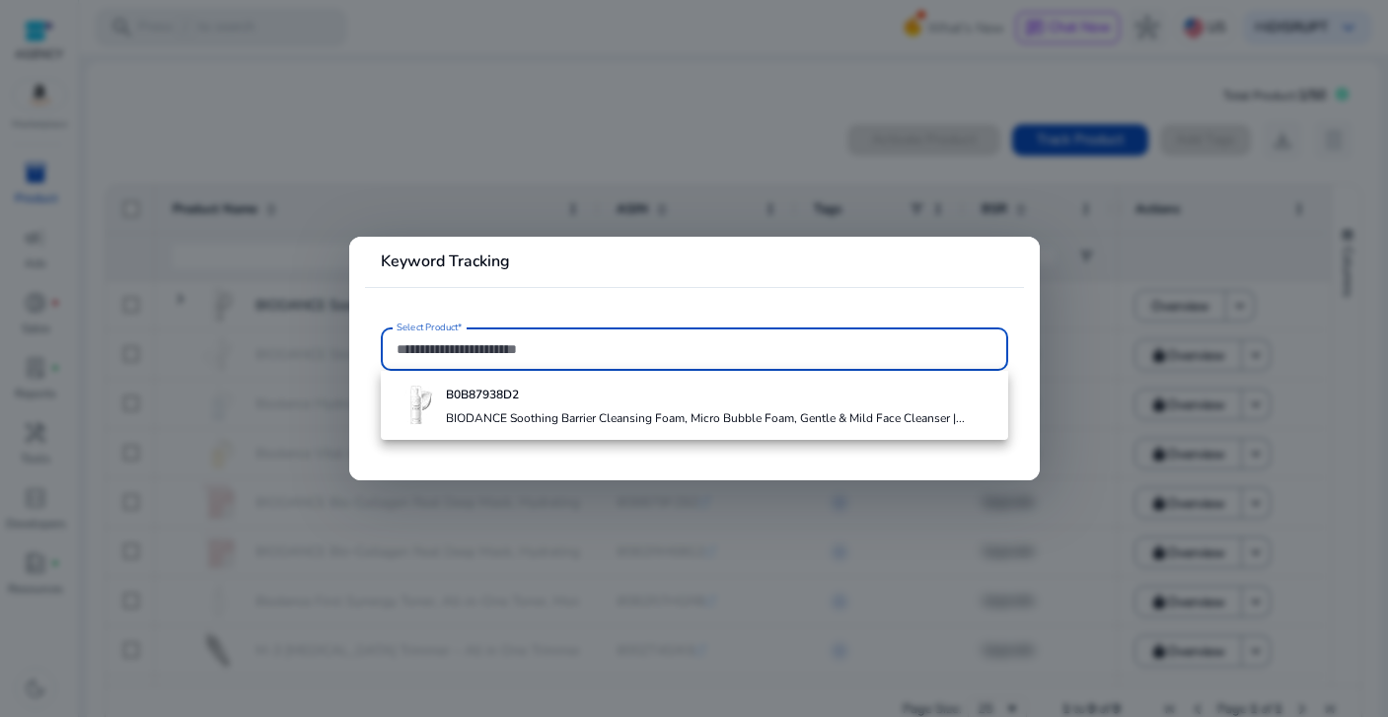
click at [542, 103] on div at bounding box center [694, 358] width 1388 height 717
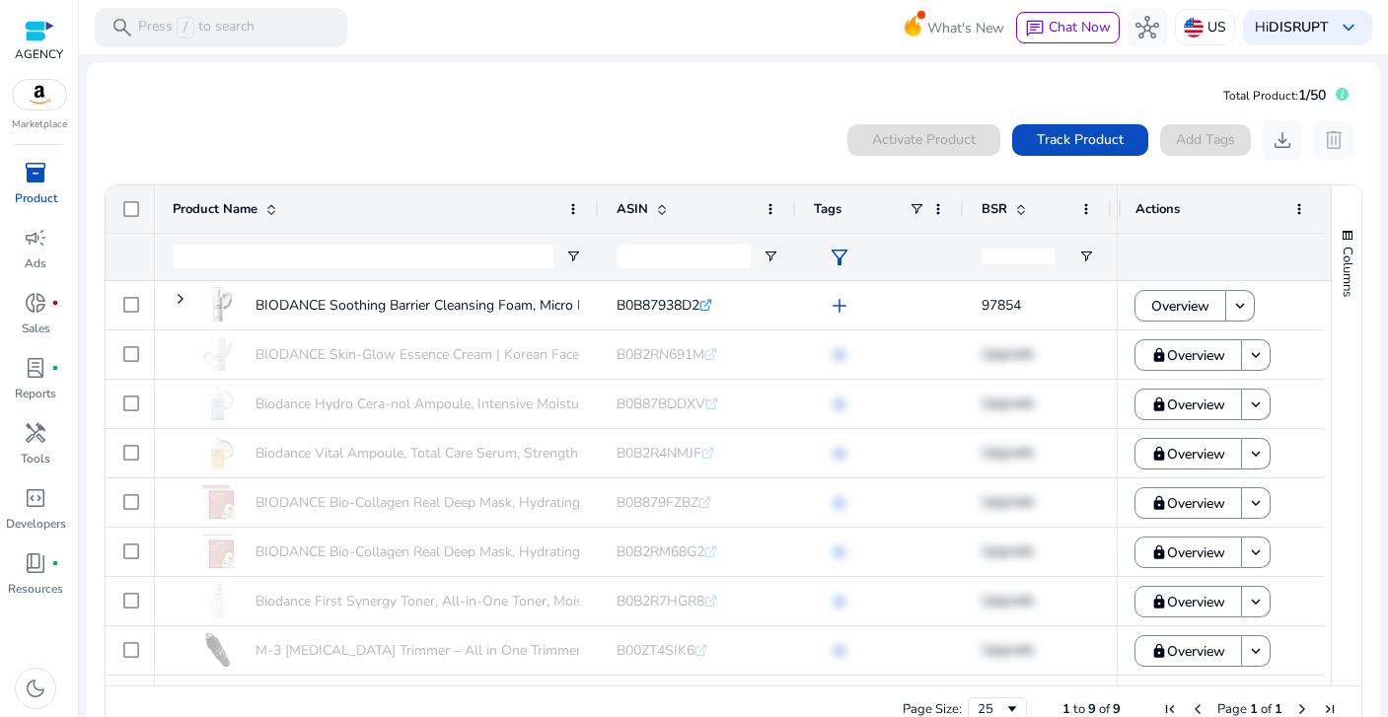
click at [528, 118] on div "0 products selected Activate Product Track Product Add Tags download delete 1 t…" at bounding box center [734, 427] width 1262 height 633
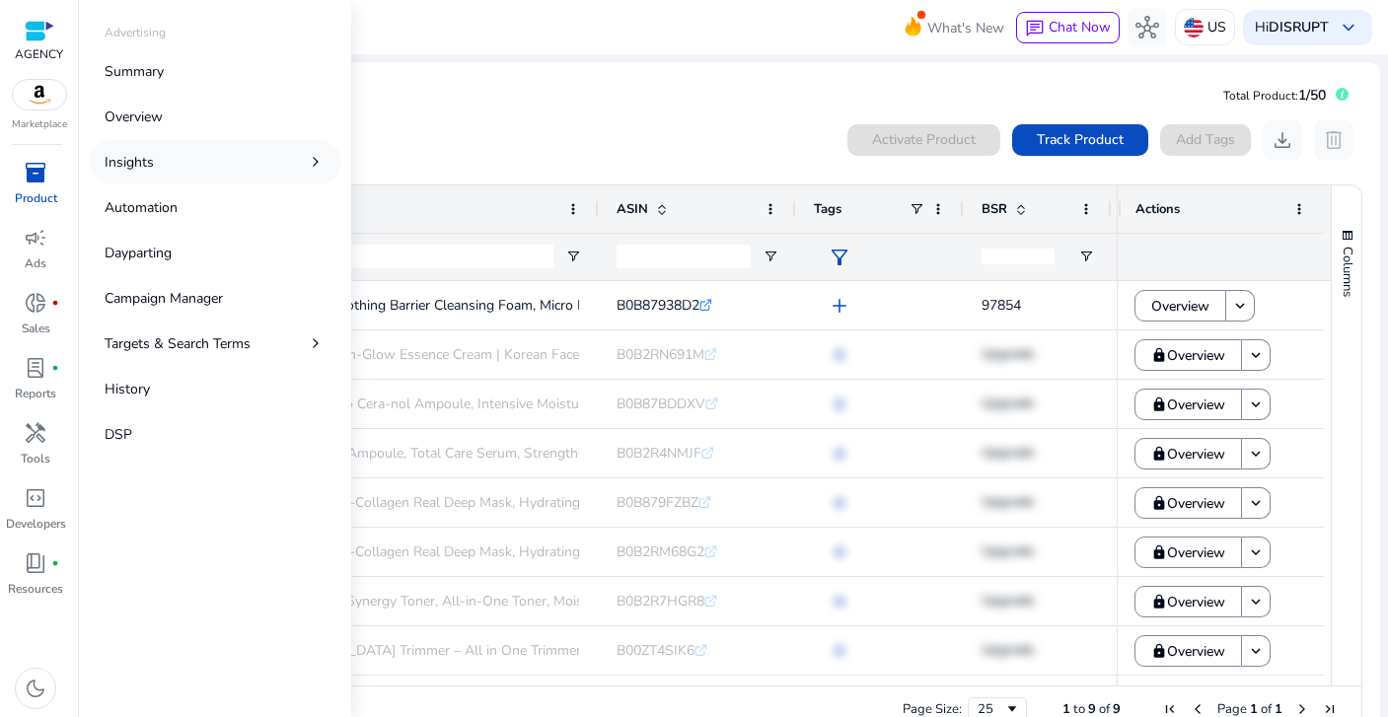
click at [202, 167] on link "Insights chevron_right" at bounding box center [215, 162] width 253 height 44
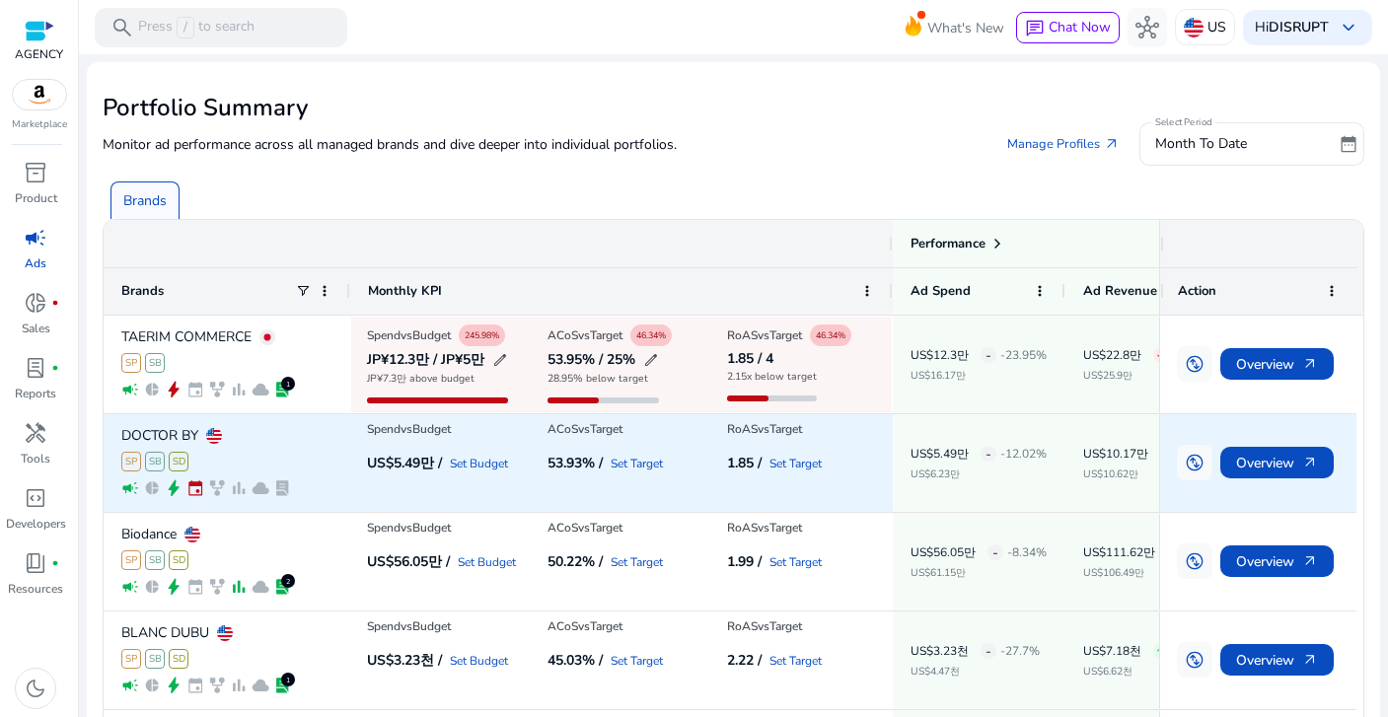
click at [158, 432] on p "DOCTOR BY" at bounding box center [159, 436] width 77 height 14
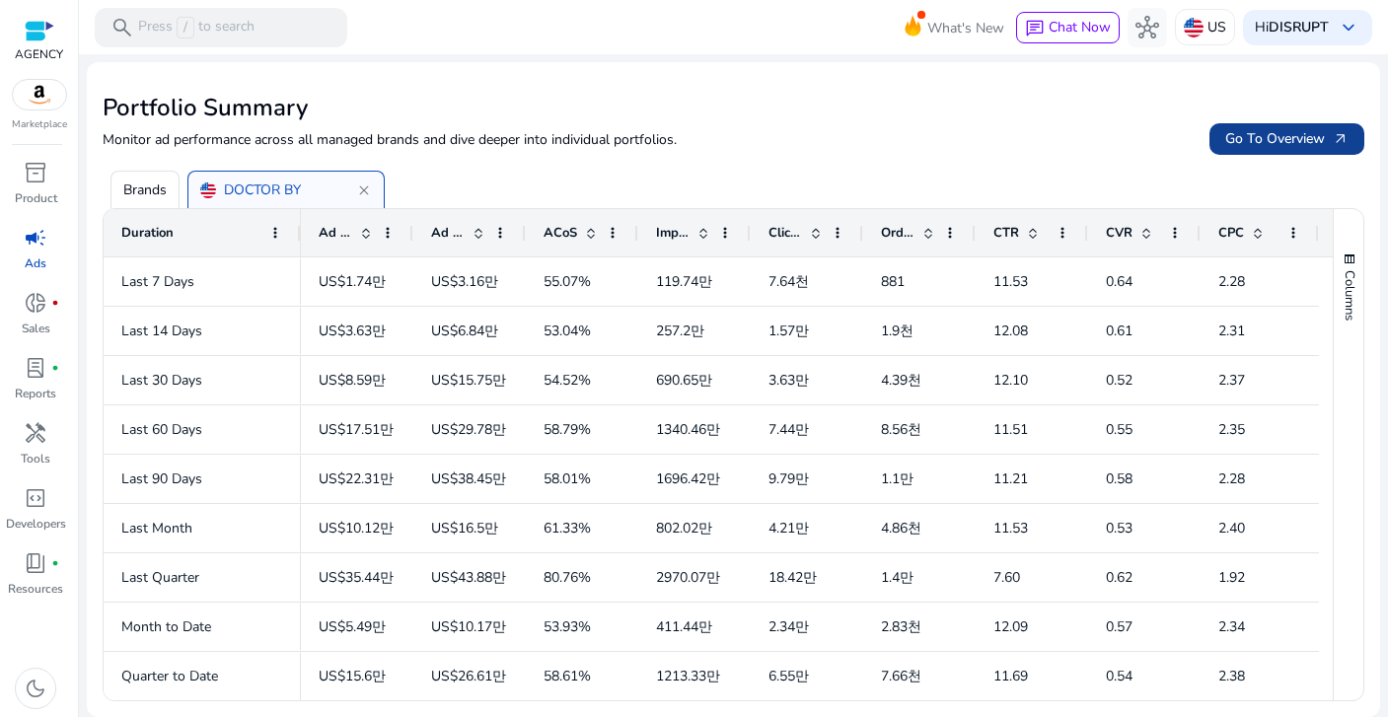
click at [1248, 146] on span "Go To Overview arrow_outward" at bounding box center [1286, 138] width 123 height 21
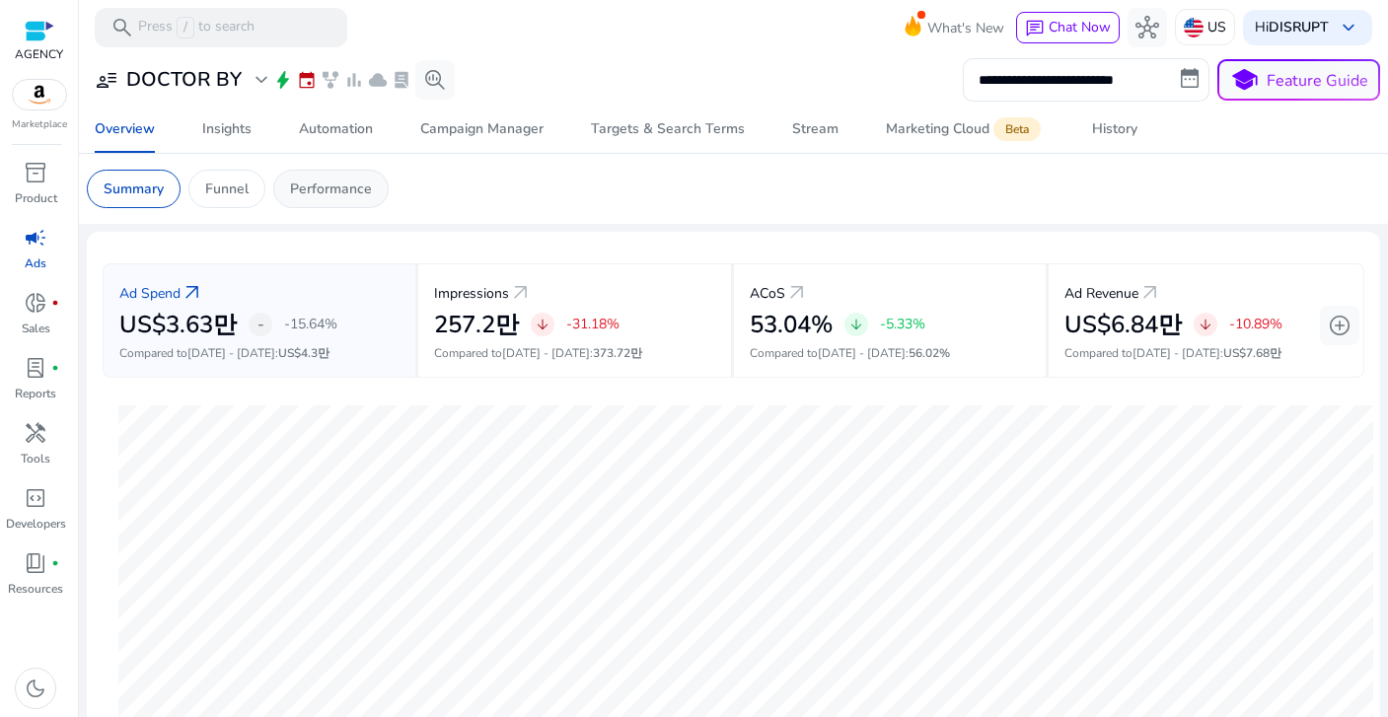
click at [337, 187] on p "Performance" at bounding box center [331, 189] width 82 height 21
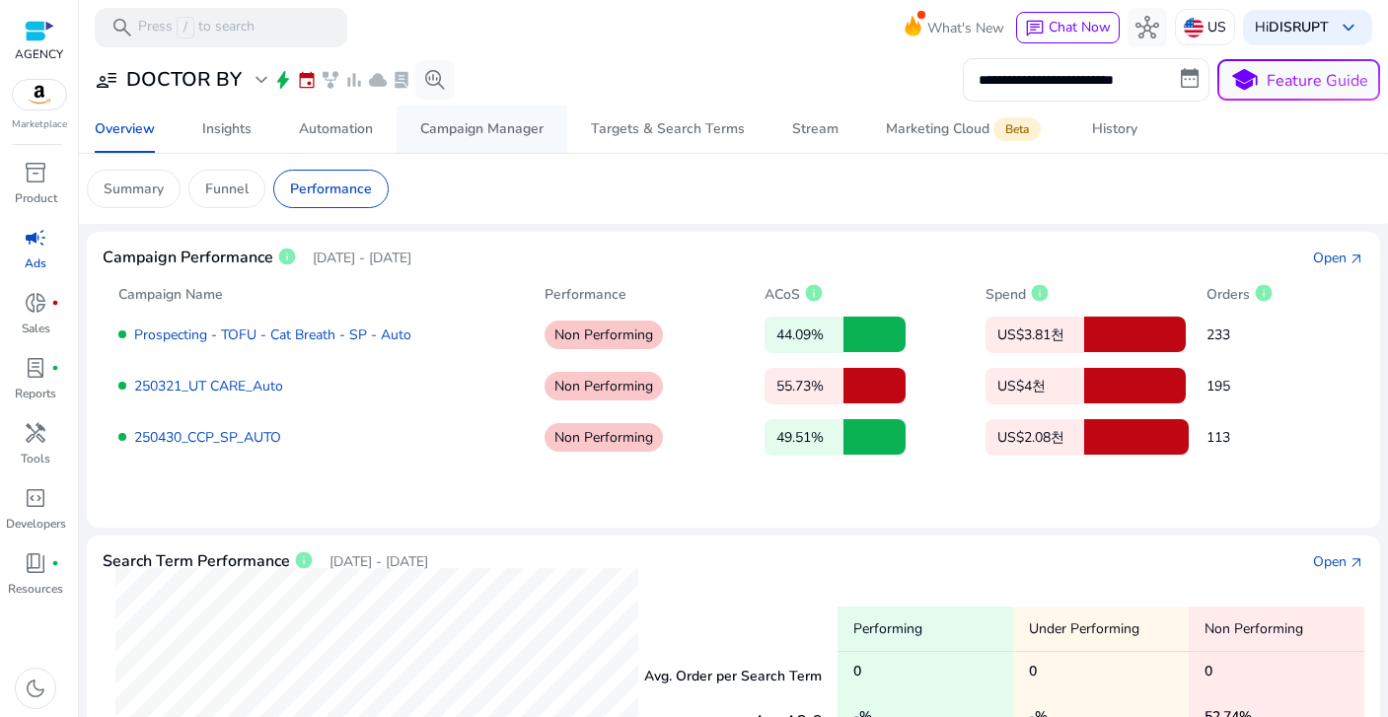
click at [513, 127] on div "Campaign Manager" at bounding box center [481, 129] width 123 height 14
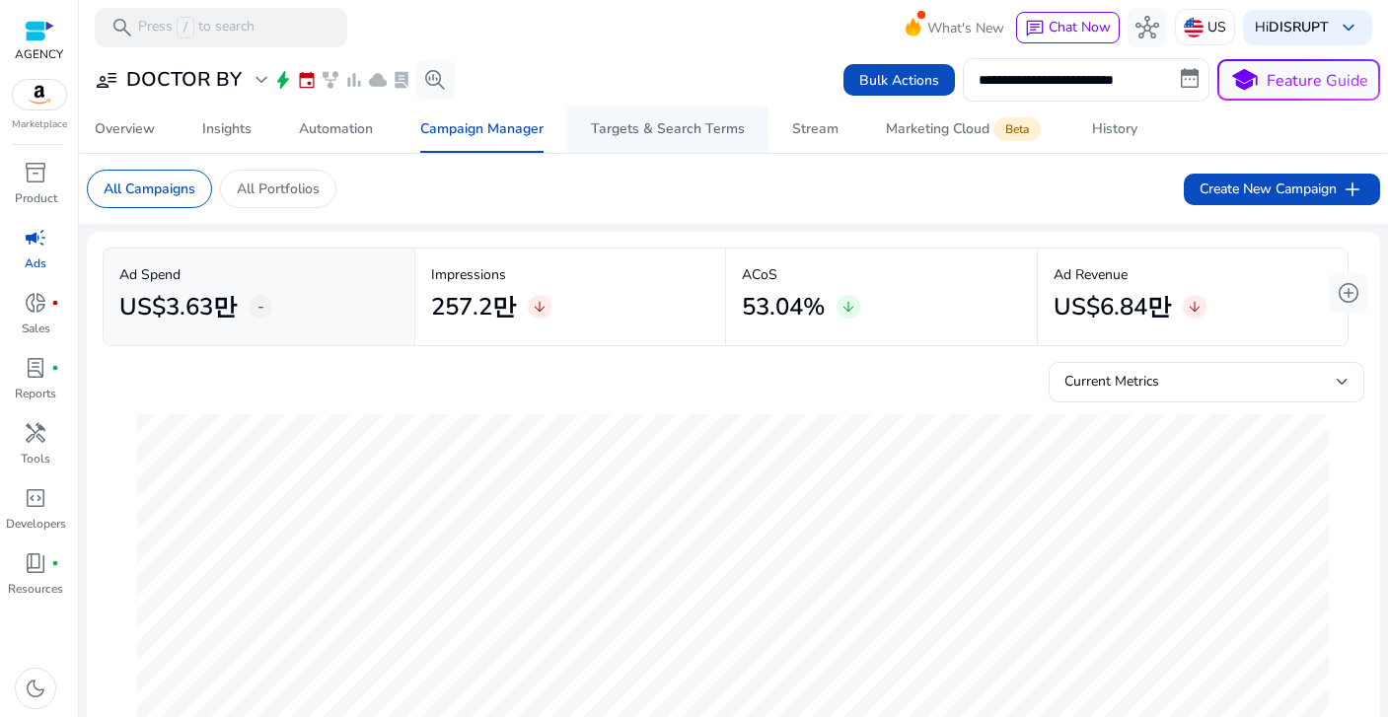
click at [652, 136] on div "Targets & Search Terms" at bounding box center [668, 129] width 154 height 14
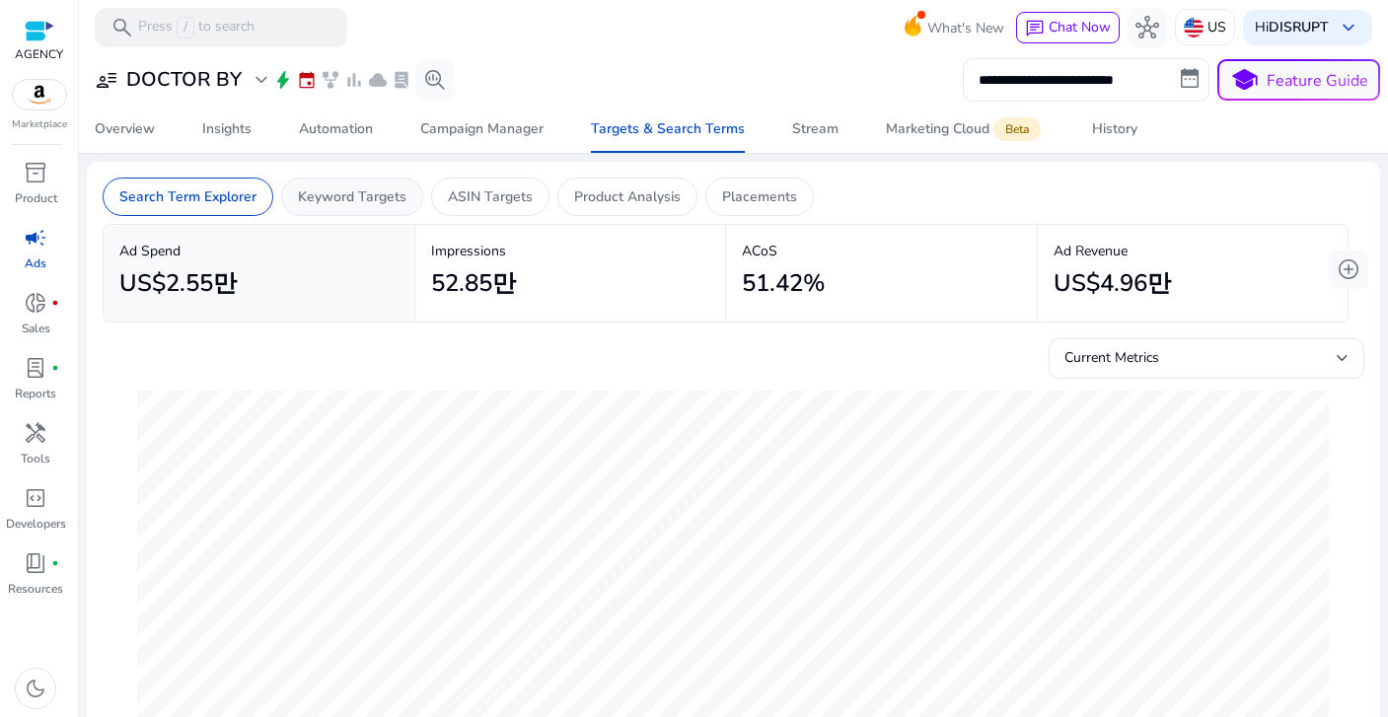
click at [338, 210] on div "Keyword Targets" at bounding box center [352, 197] width 142 height 38
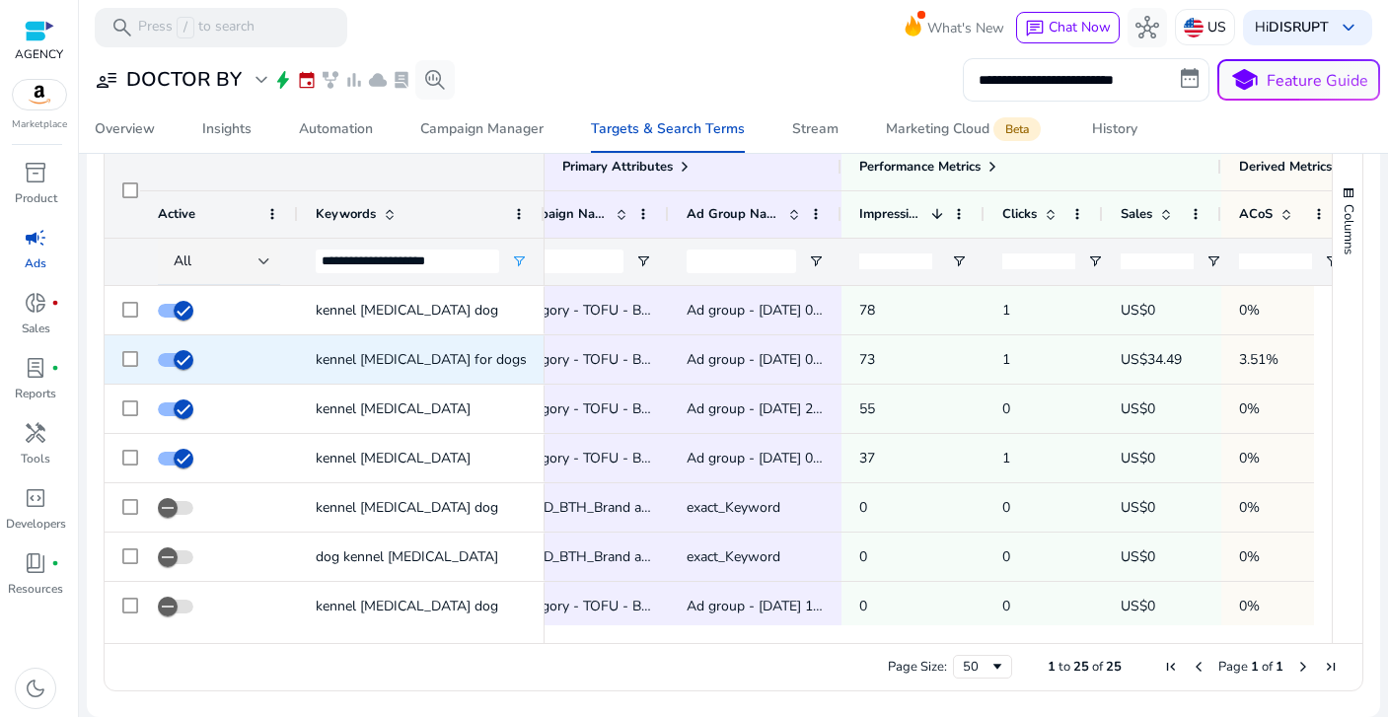
scroll to position [0, 568]
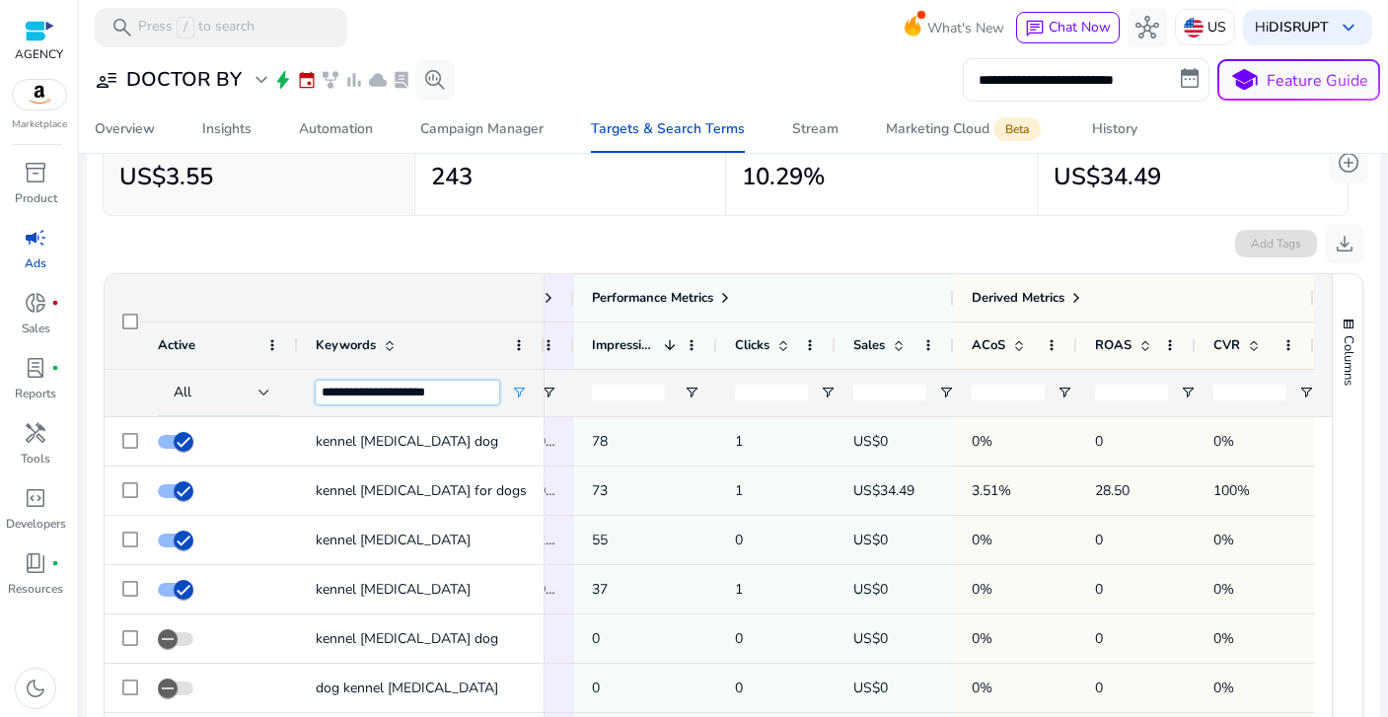
click at [482, 390] on input "**********" at bounding box center [408, 393] width 184 height 24
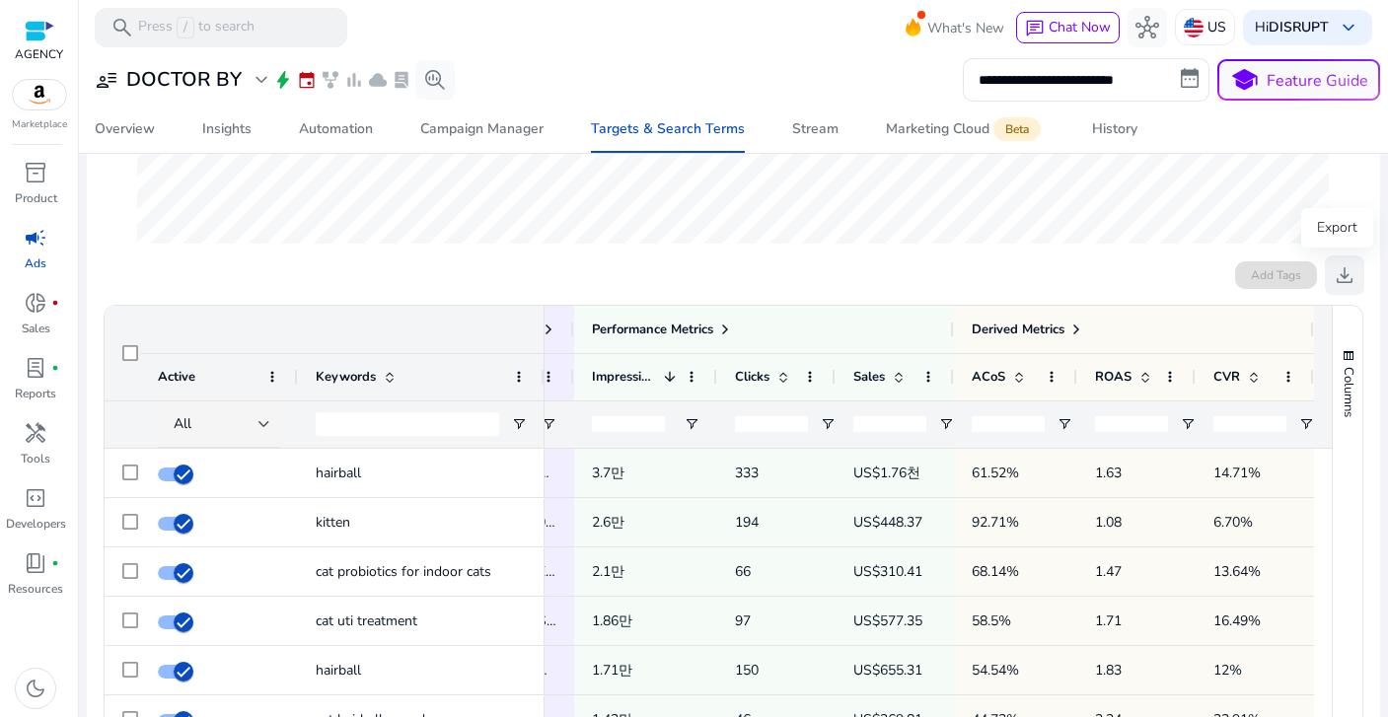
click at [1333, 273] on span "download" at bounding box center [1345, 275] width 24 height 24
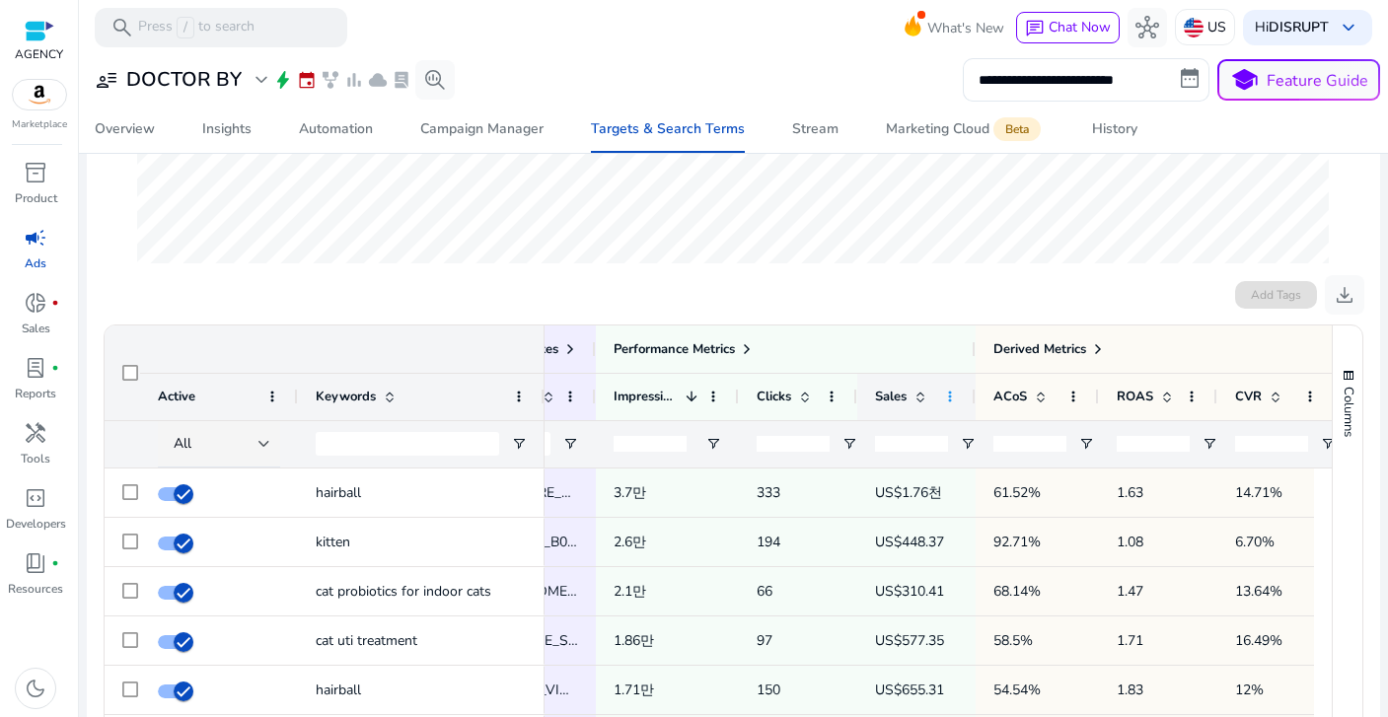
click at [950, 399] on span at bounding box center [950, 397] width 16 height 16
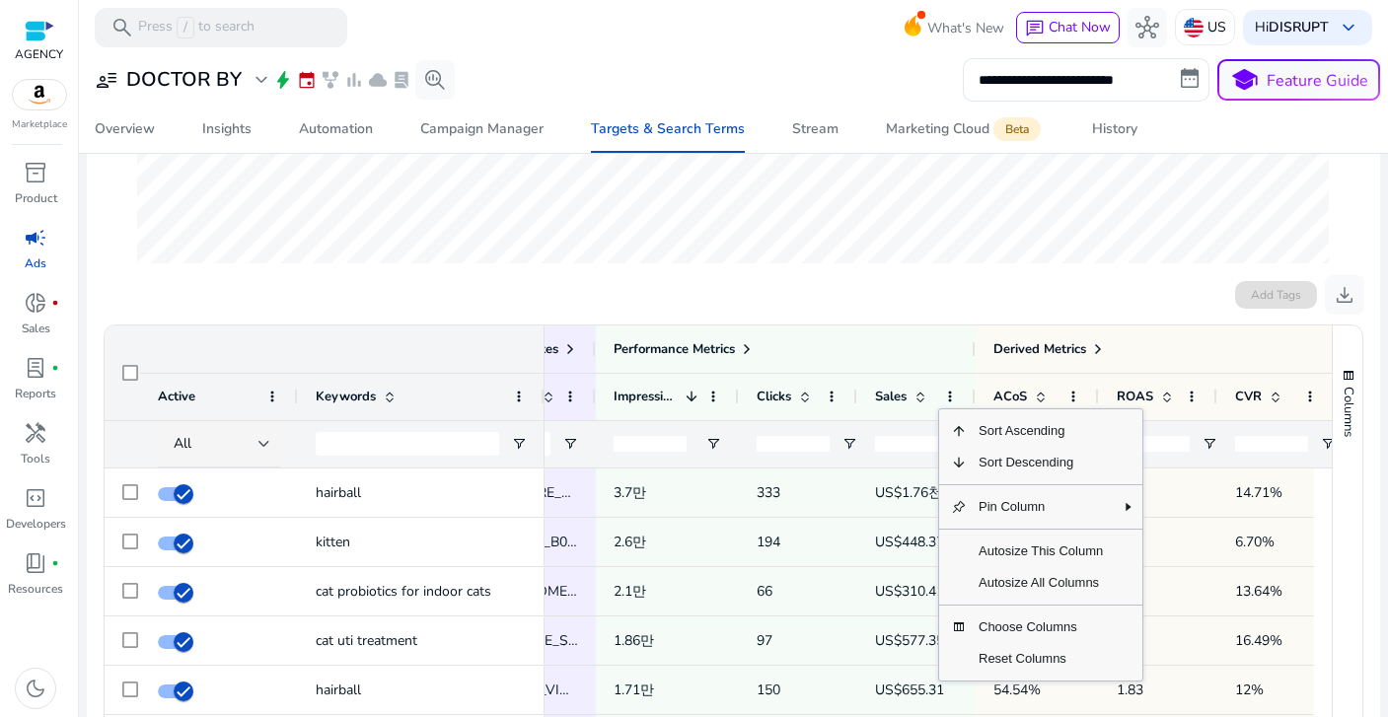
click at [971, 271] on div "16-Aug Ad Spend US$873.43" at bounding box center [733, 90] width 1222 height 369
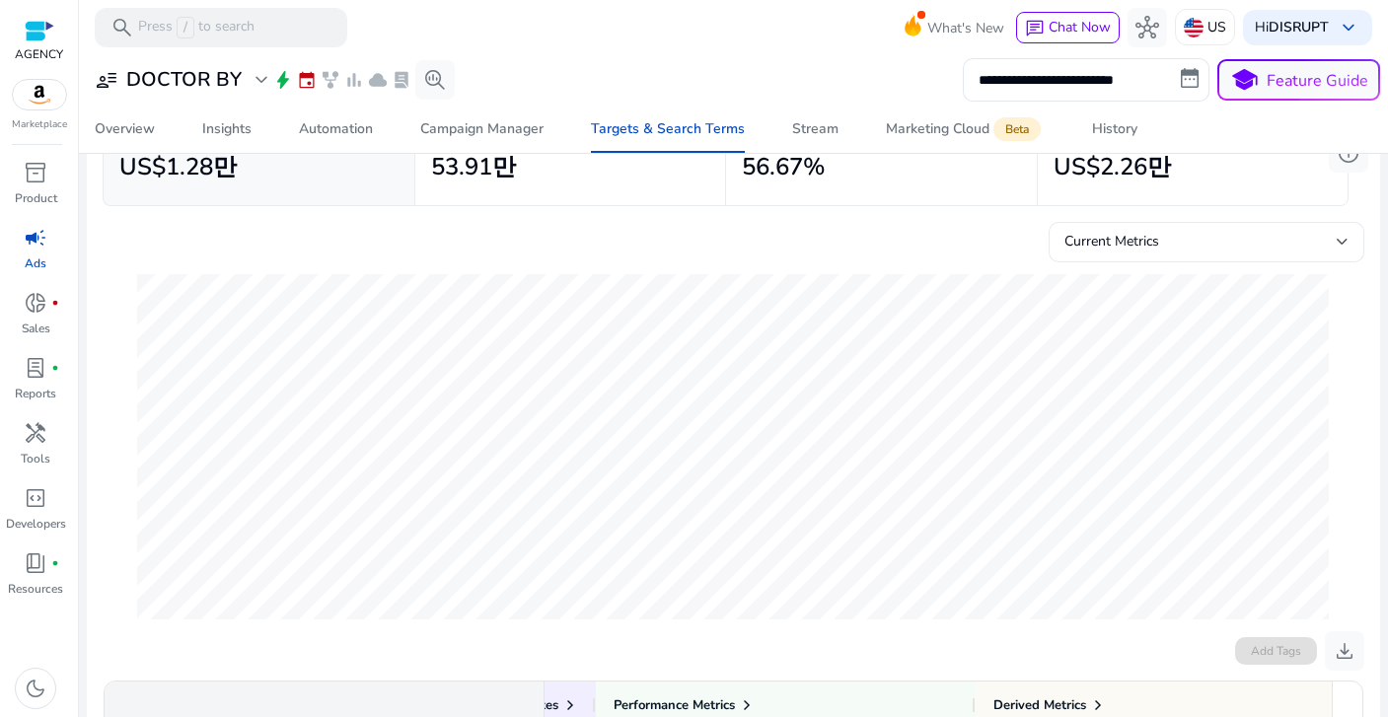
click at [1167, 252] on div "Current Metrics" at bounding box center [1201, 242] width 272 height 22
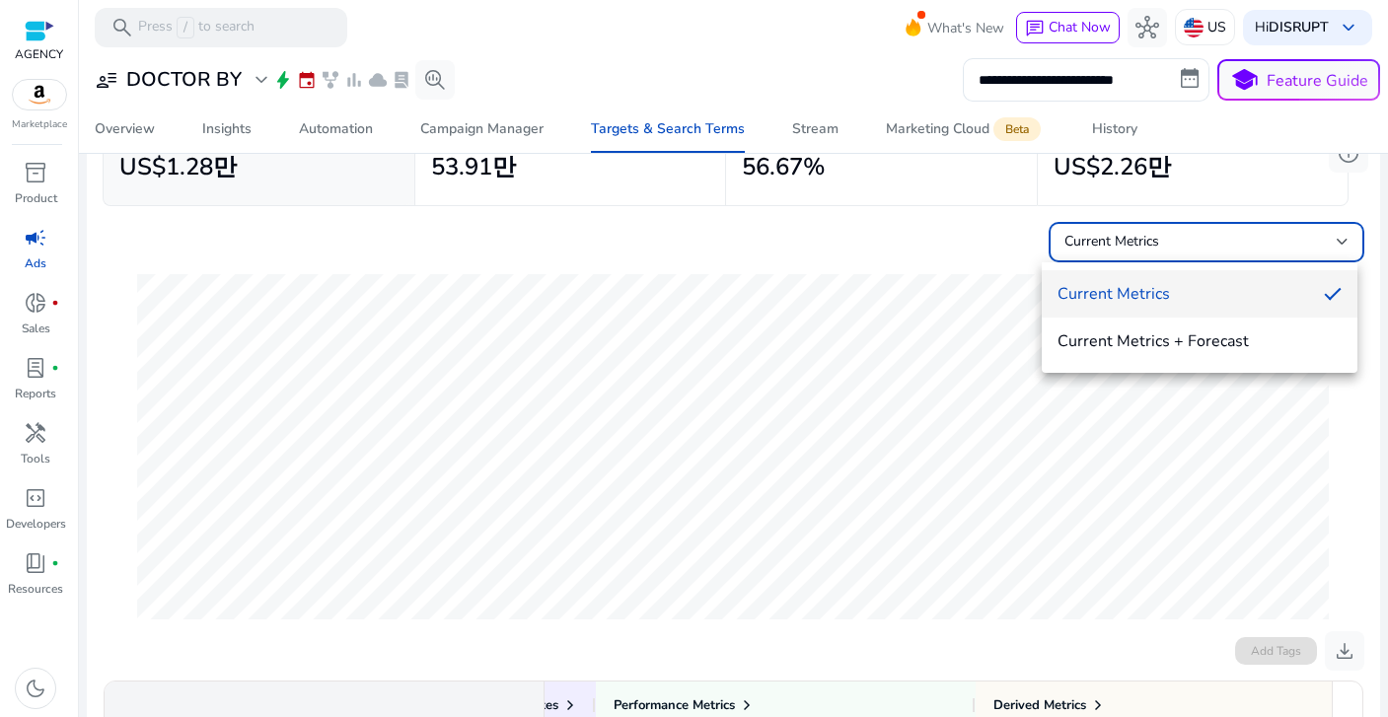
click at [957, 253] on div at bounding box center [694, 358] width 1388 height 717
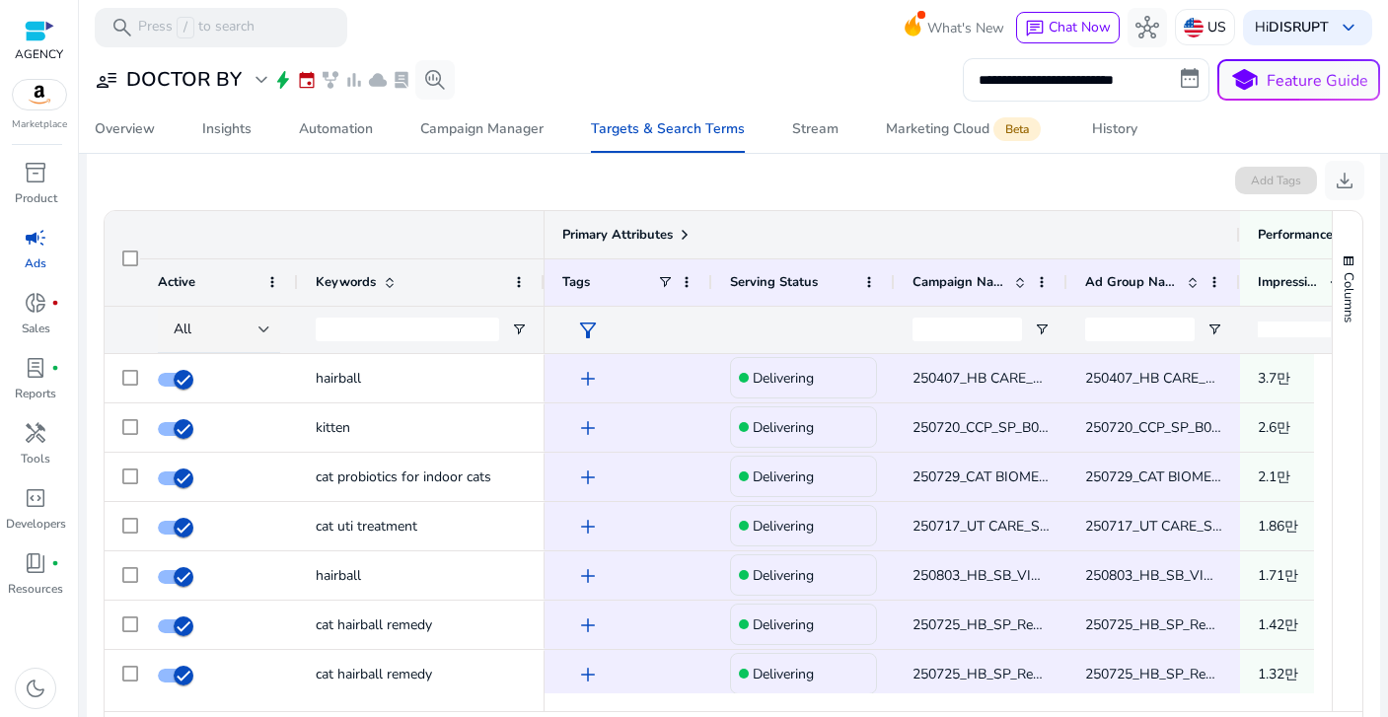
scroll to position [352, 0]
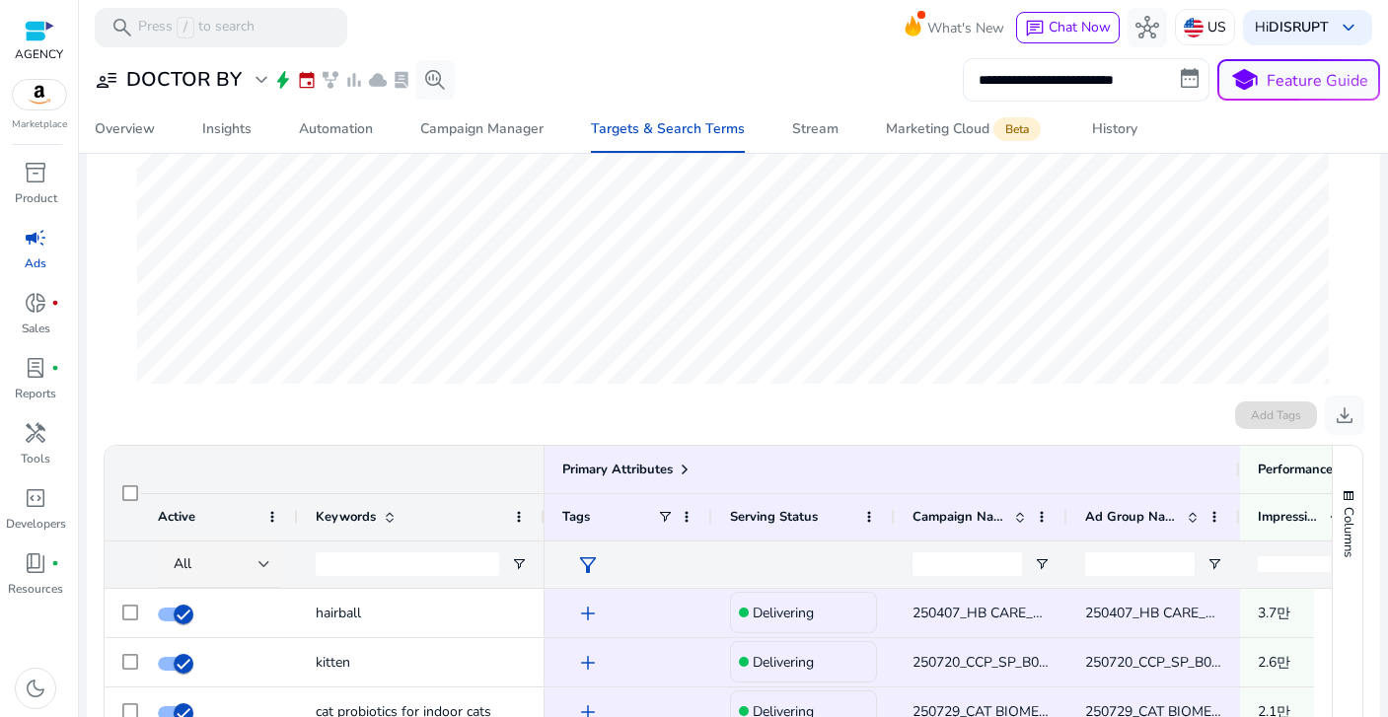
click at [1089, 83] on input "**********" at bounding box center [1086, 79] width 247 height 43
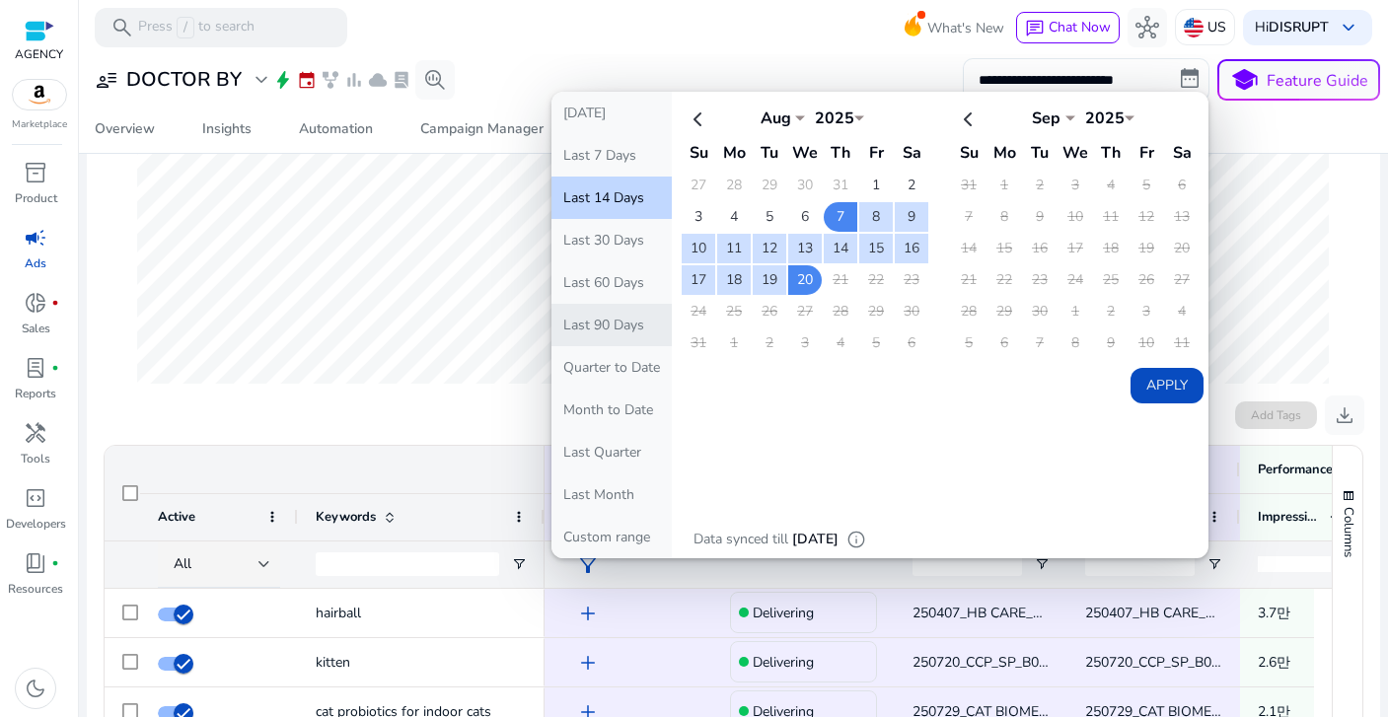
click at [595, 326] on button "Last 90 Days" at bounding box center [612, 325] width 120 height 42
type input "**********"
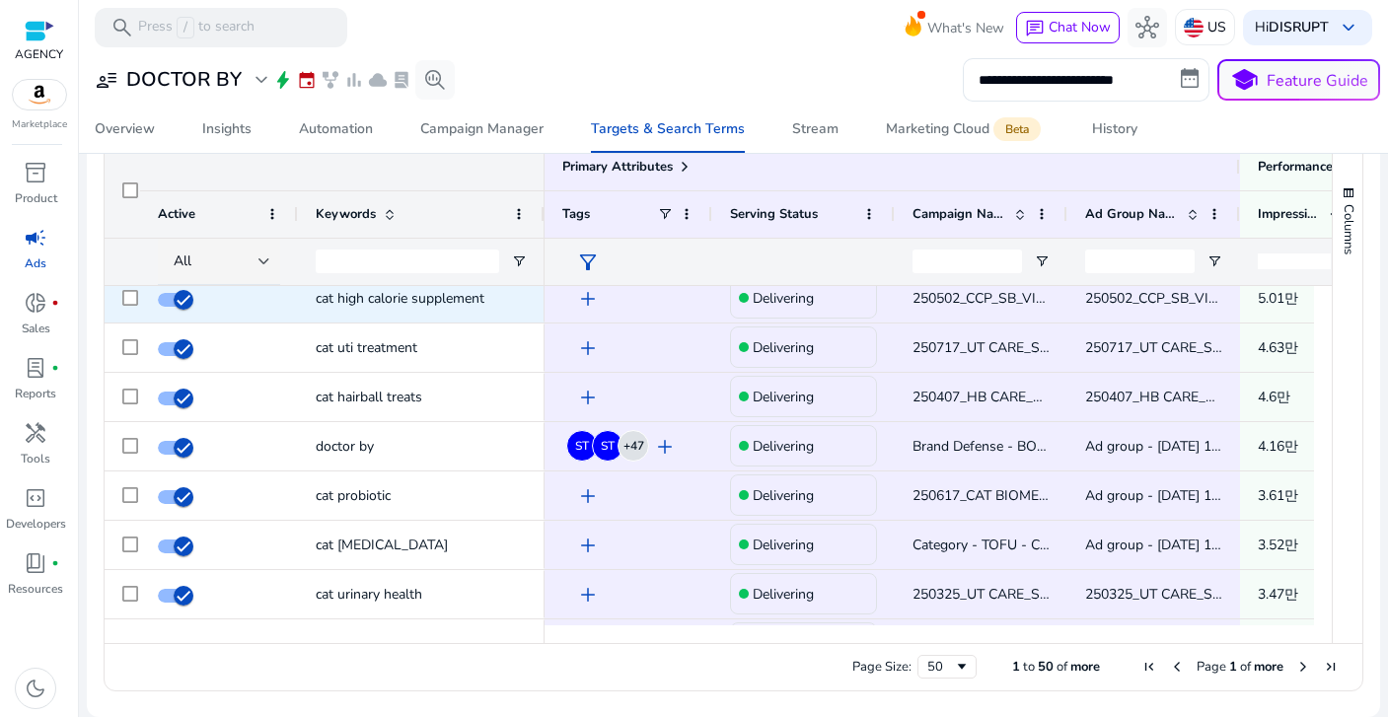
scroll to position [1222, 0]
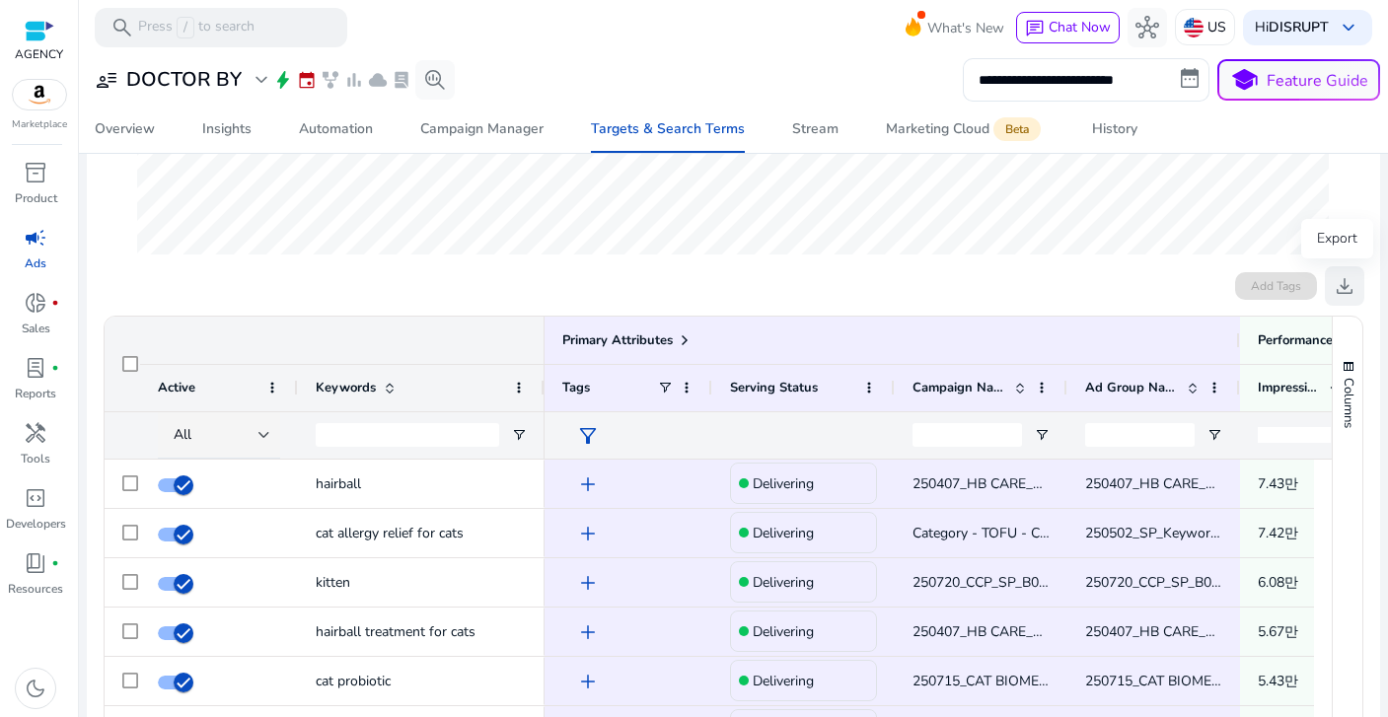
click at [1342, 284] on span "download" at bounding box center [1345, 286] width 24 height 24
